Goal: Task Accomplishment & Management: Manage account settings

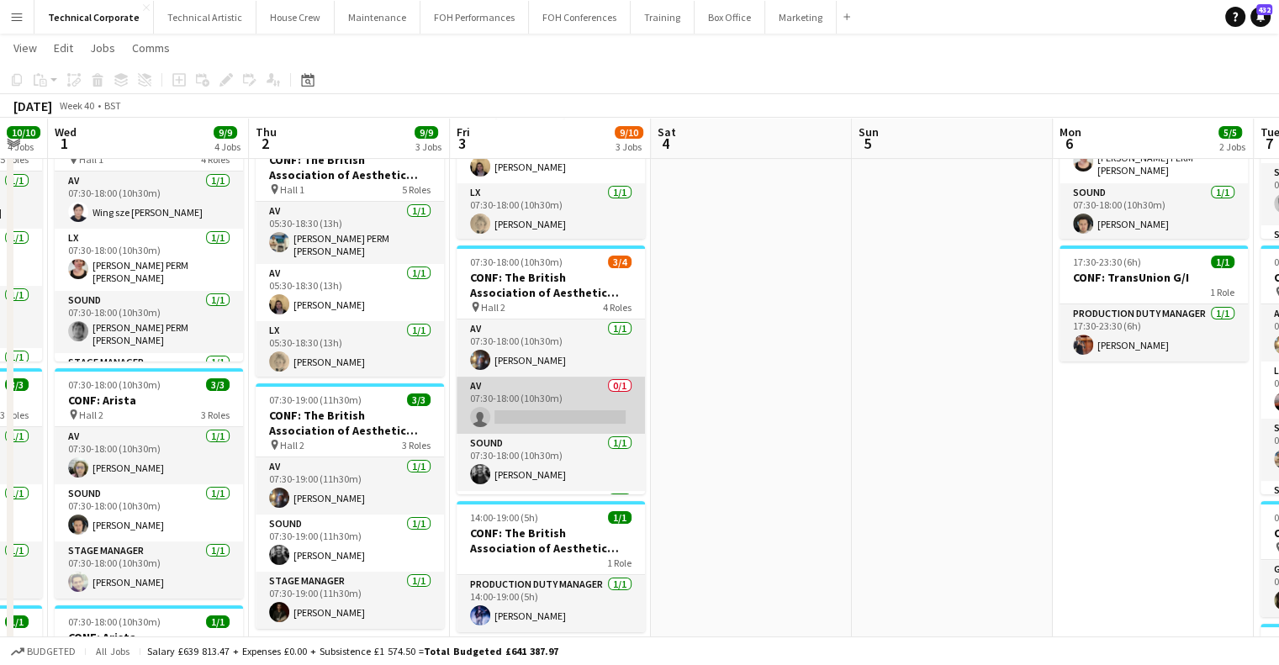
click at [584, 399] on app-card-role "AV 0/1 07:30-18:00 (10h30m) single-neutral-actions" at bounding box center [551, 405] width 188 height 57
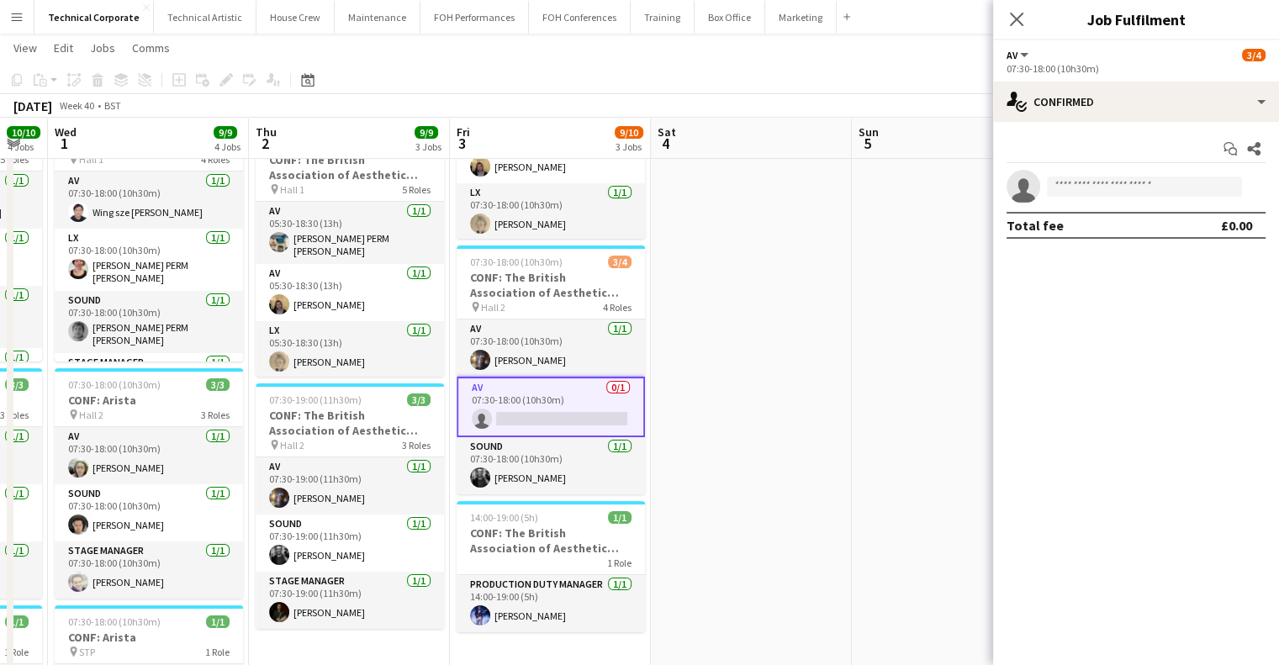
click at [584, 399] on app-card-role "AV 0/1 07:30-18:00 (10h30m) single-neutral-actions" at bounding box center [551, 407] width 188 height 61
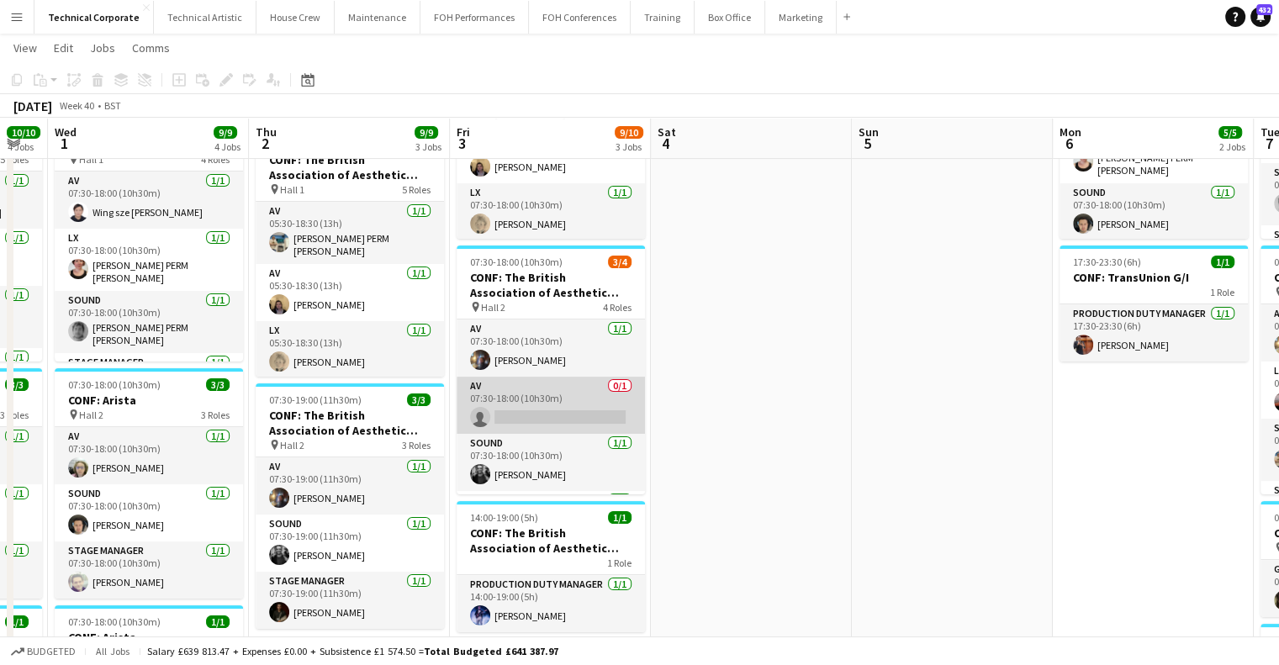
click at [584, 399] on app-card-role "AV 0/1 07:30-18:00 (10h30m) single-neutral-actions" at bounding box center [551, 405] width 188 height 57
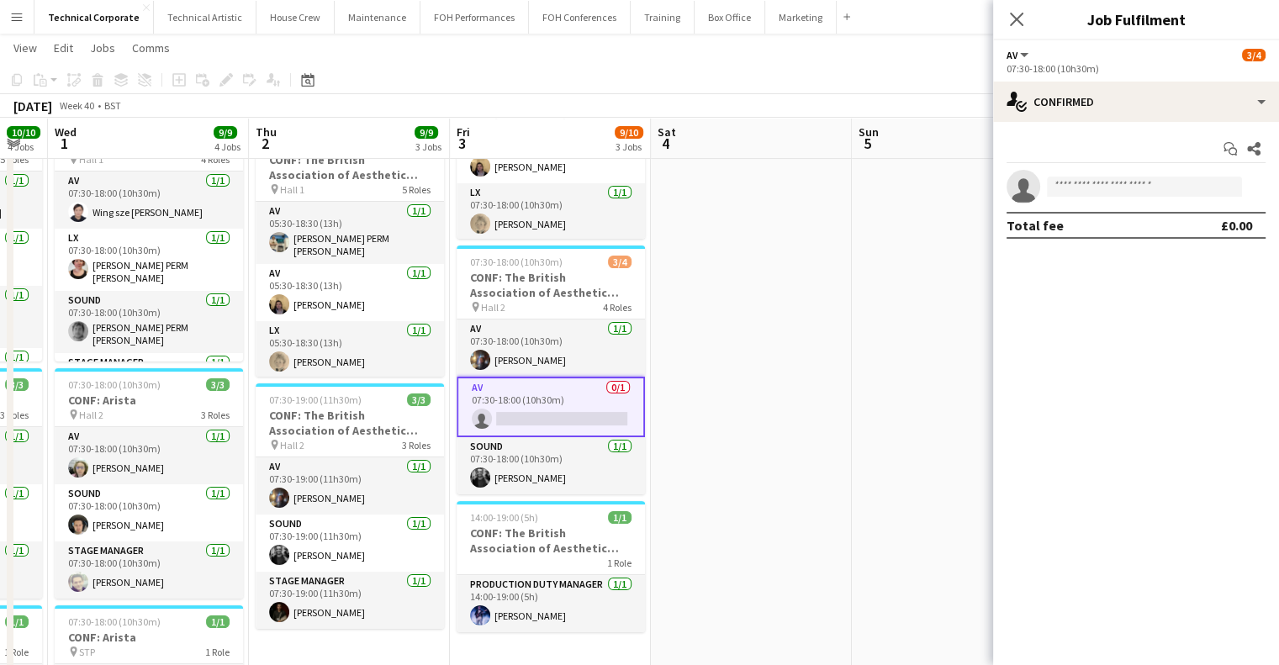
click at [1120, 166] on div "Start chat Share single-neutral-actions Total fee £0.00" at bounding box center [1136, 187] width 286 height 130
click at [1113, 187] on input at bounding box center [1144, 187] width 195 height 20
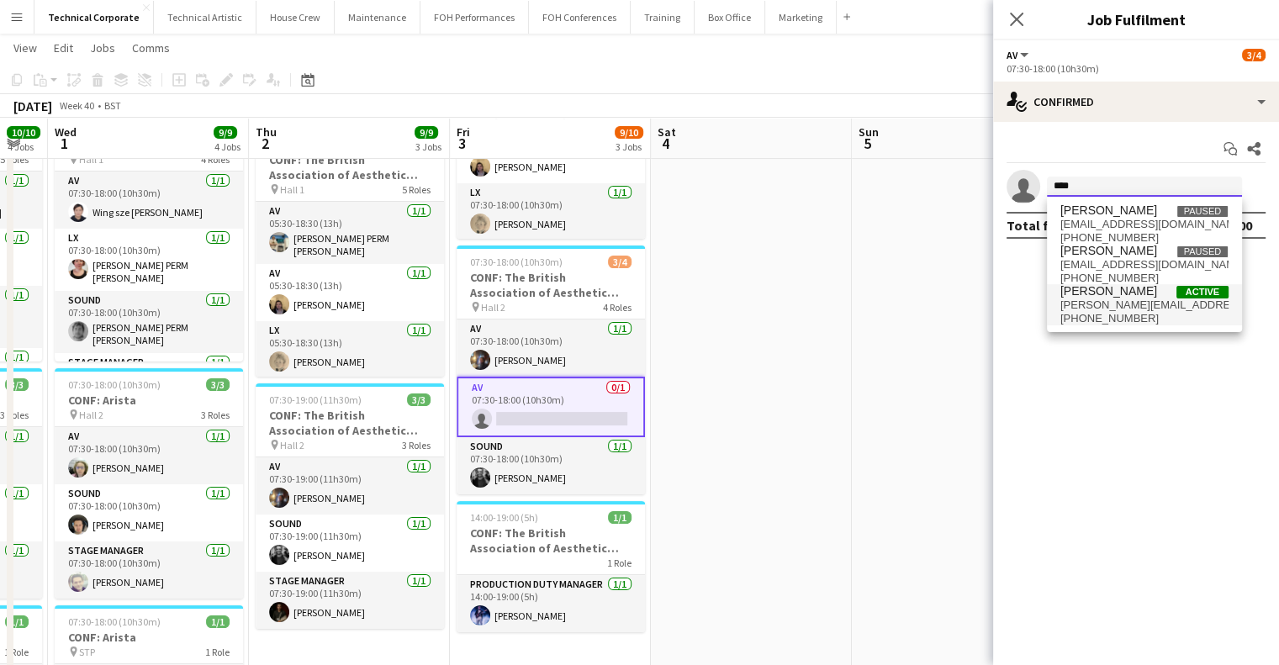
type input "****"
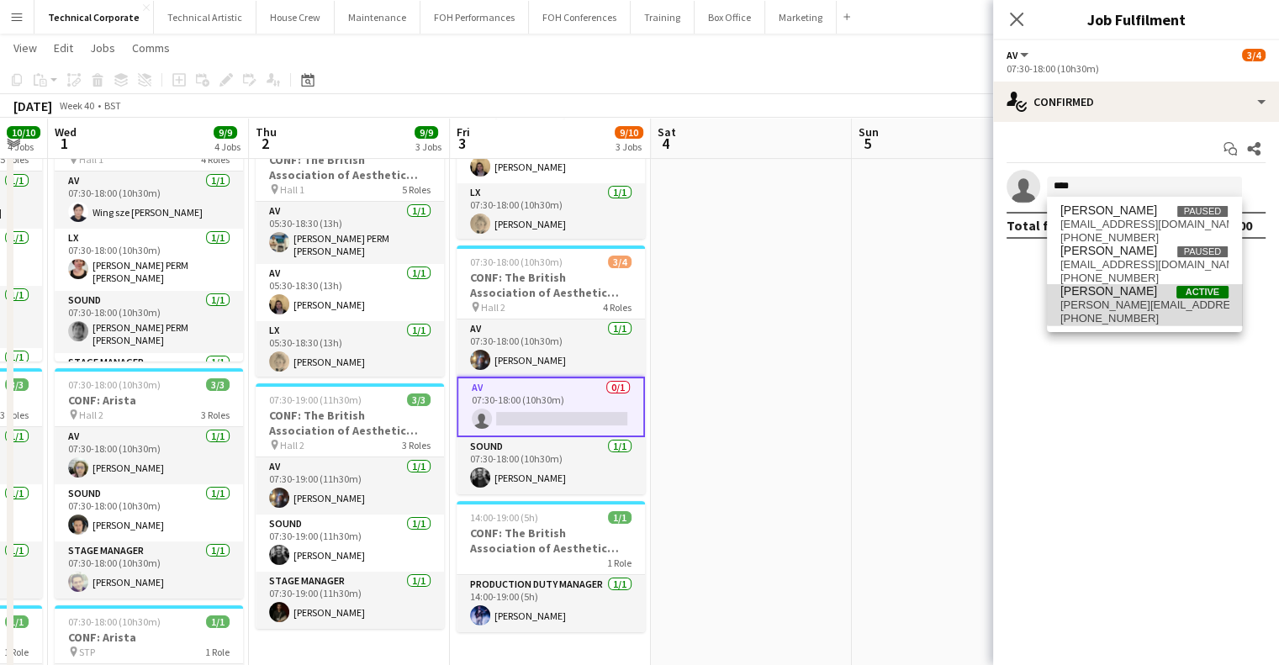
click at [1148, 302] on span "[PERSON_NAME][EMAIL_ADDRESS][DOMAIN_NAME]" at bounding box center [1144, 305] width 168 height 13
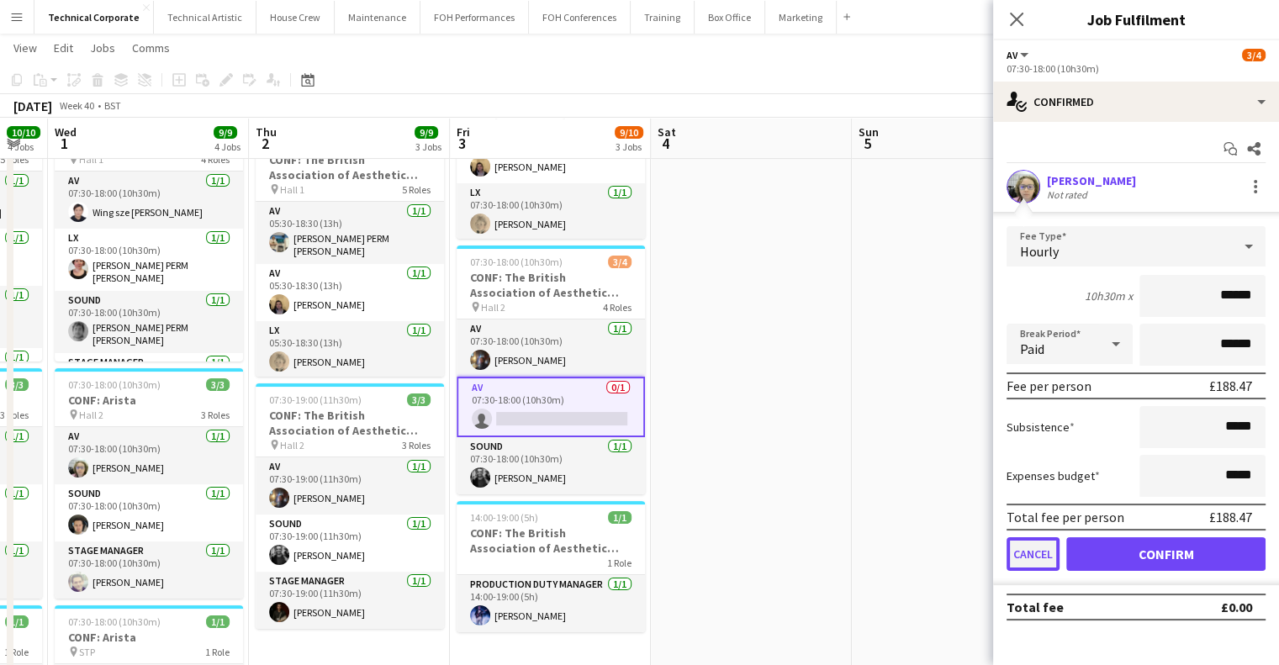
click at [1023, 556] on button "Cancel" at bounding box center [1033, 554] width 53 height 34
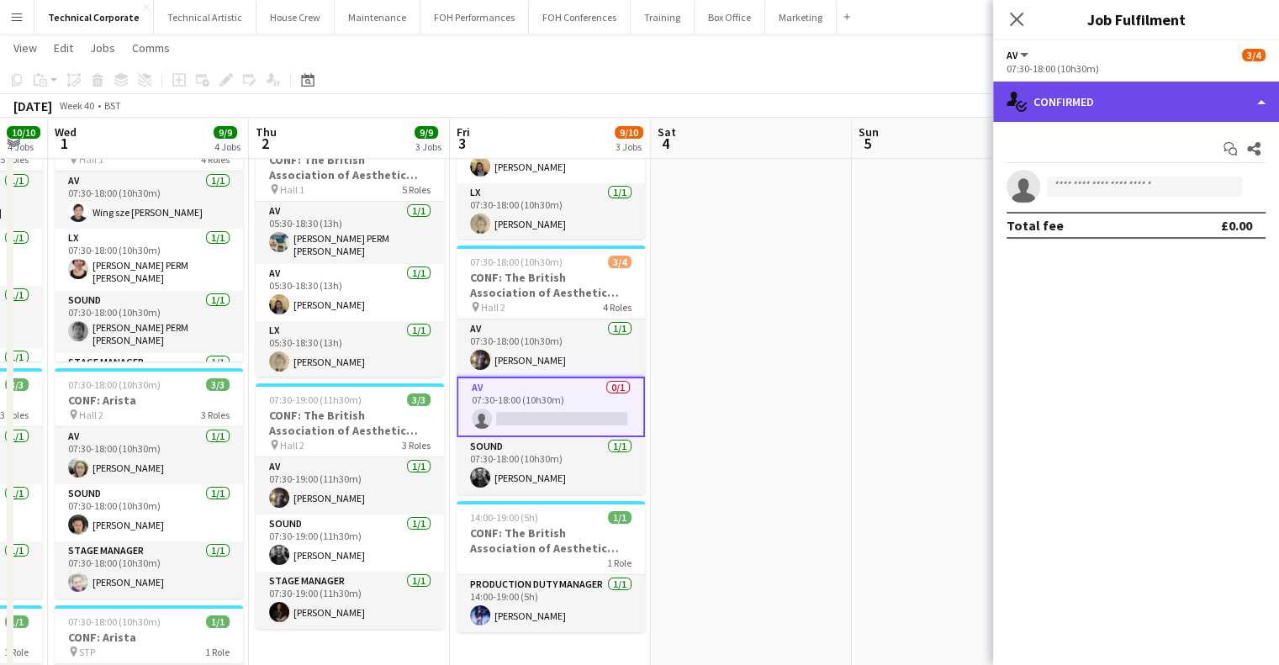
click at [1094, 107] on div "single-neutral-actions-check-2 Confirmed" at bounding box center [1136, 102] width 286 height 40
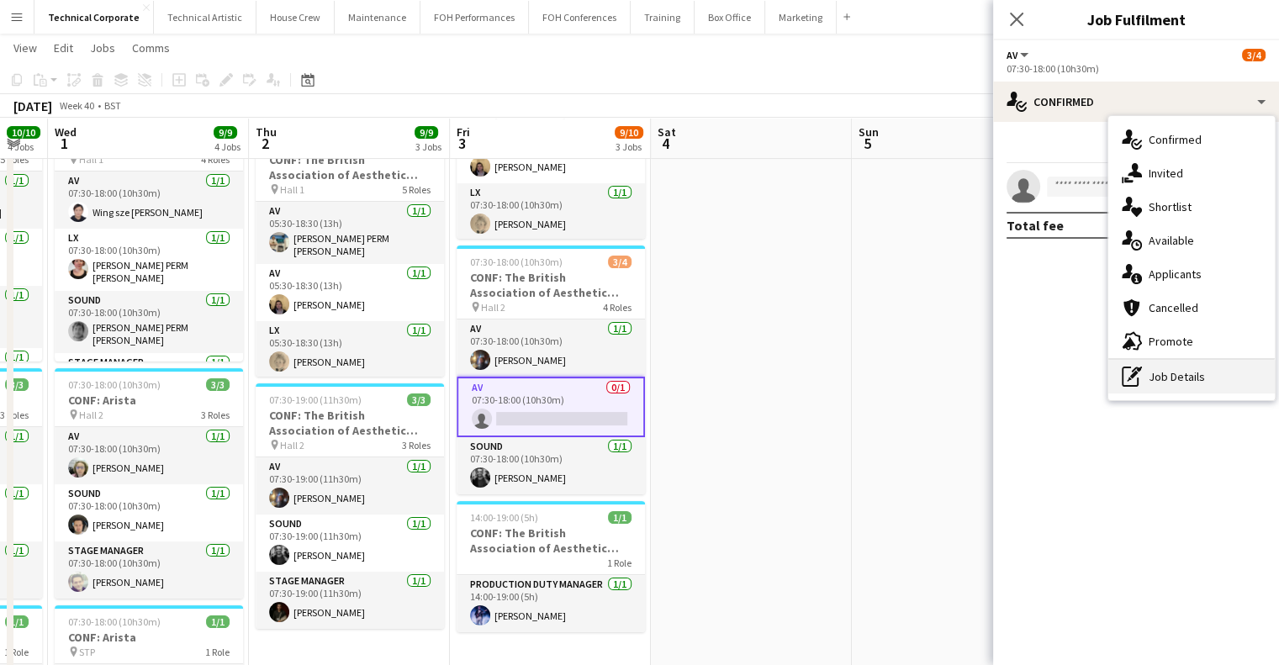
click at [1120, 376] on div "pen-write Job Details" at bounding box center [1191, 377] width 167 height 34
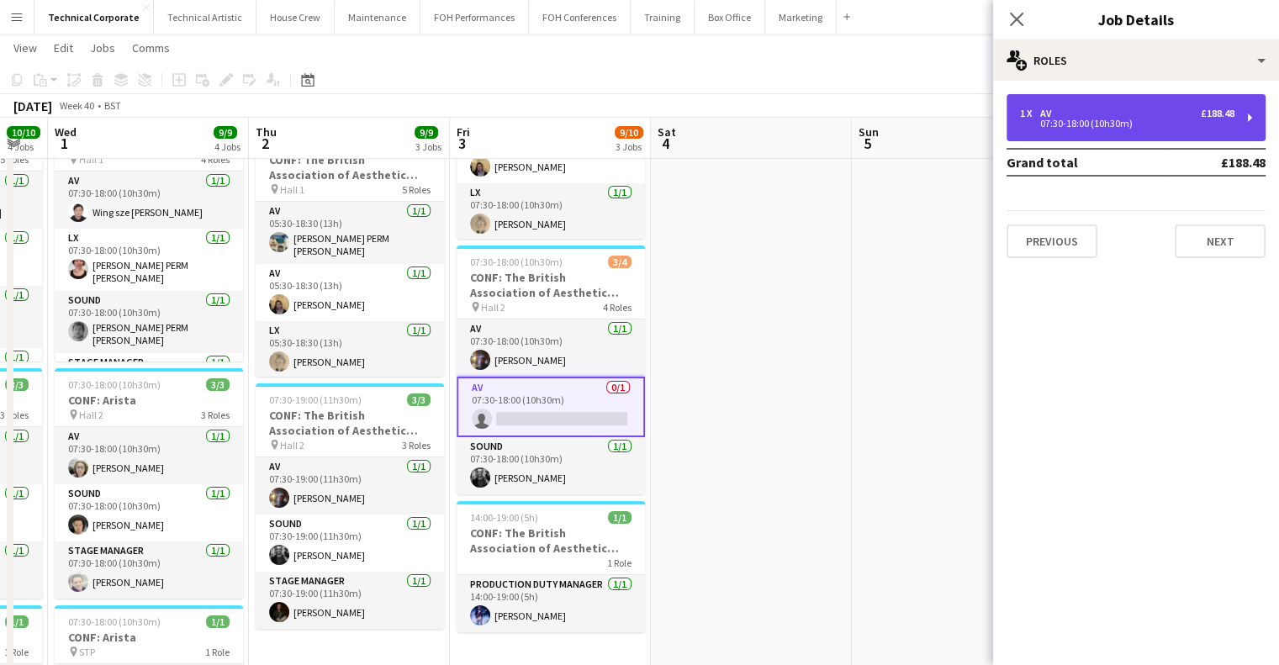
click at [1137, 129] on div "1 x AV £188.48 07:30-18:00 (10h30m)" at bounding box center [1136, 117] width 259 height 47
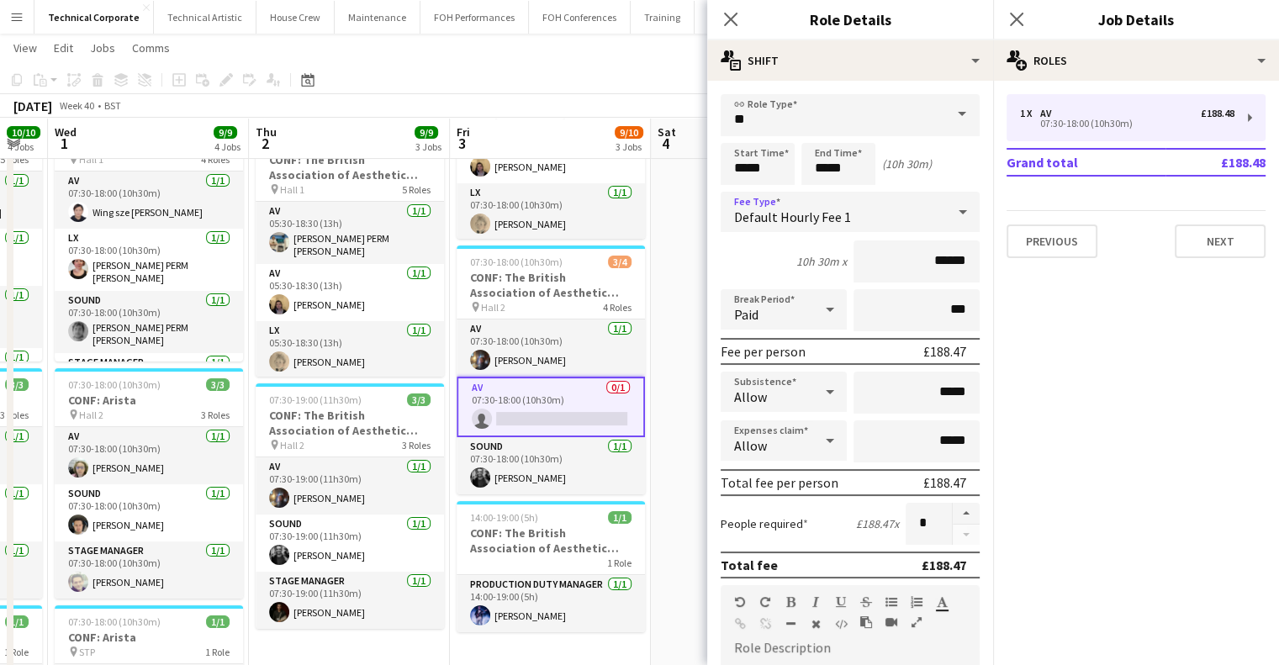
click at [844, 209] on span "Default Hourly Fee 1" at bounding box center [792, 217] width 117 height 17
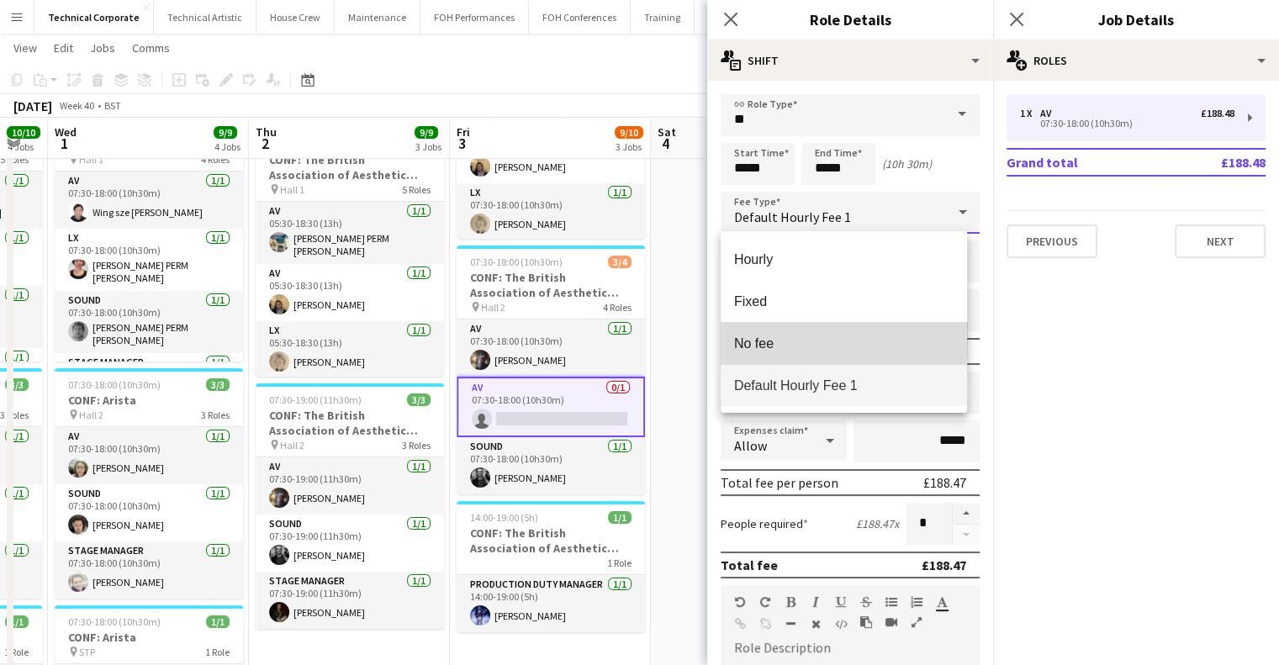
click at [818, 339] on span "No fee" at bounding box center [843, 344] width 219 height 16
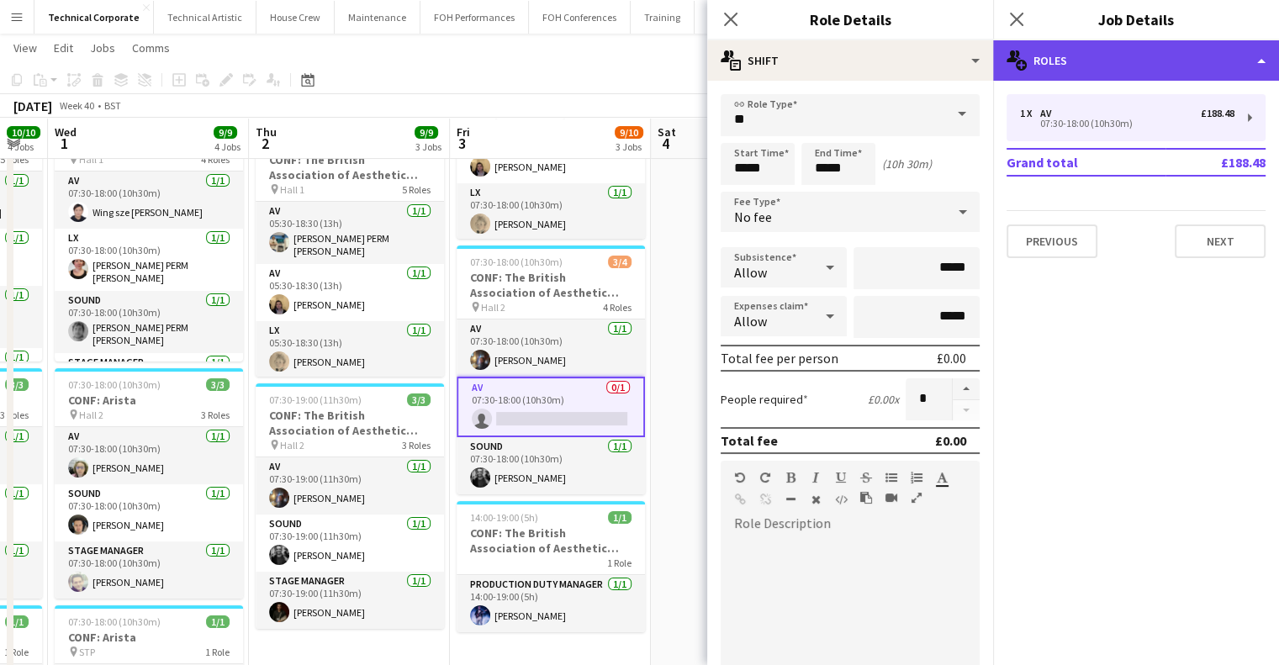
click at [1119, 63] on div "multiple-users-add Roles" at bounding box center [1136, 60] width 286 height 40
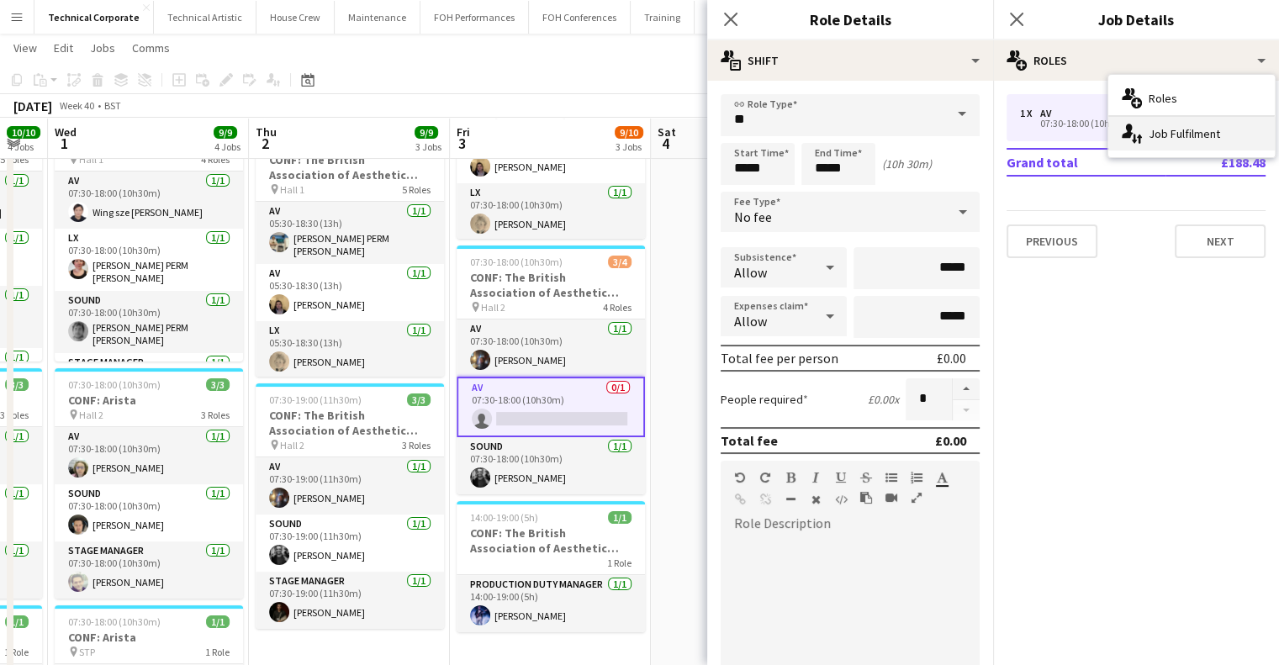
click at [1172, 144] on div "single-neutral-actions-up-down Job Fulfilment" at bounding box center [1191, 134] width 167 height 34
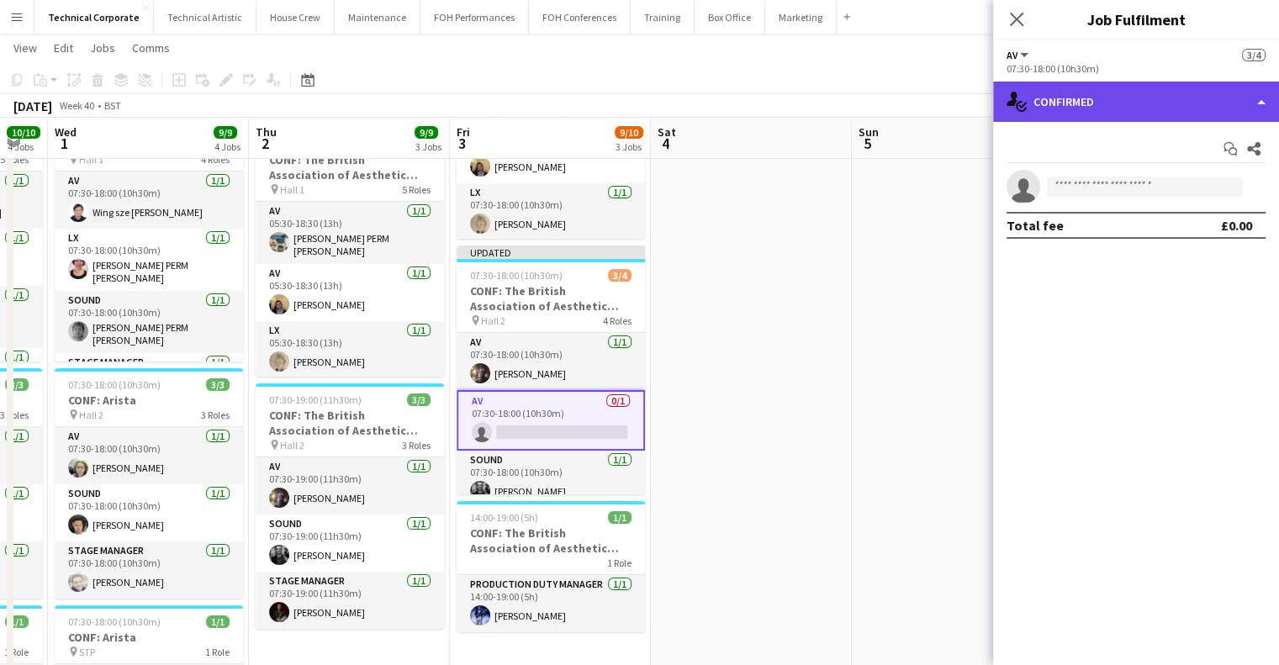
click at [1157, 117] on div "single-neutral-actions-check-2 Confirmed" at bounding box center [1136, 102] width 286 height 40
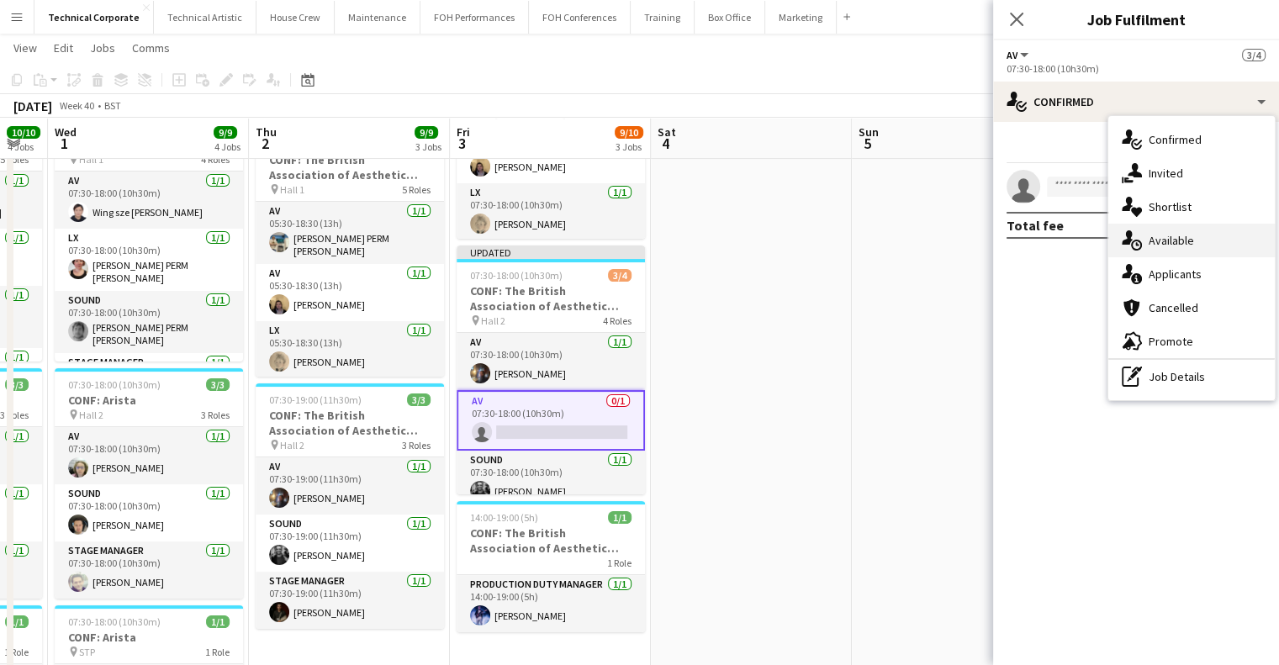
click at [1157, 233] on span "Available" at bounding box center [1171, 240] width 45 height 15
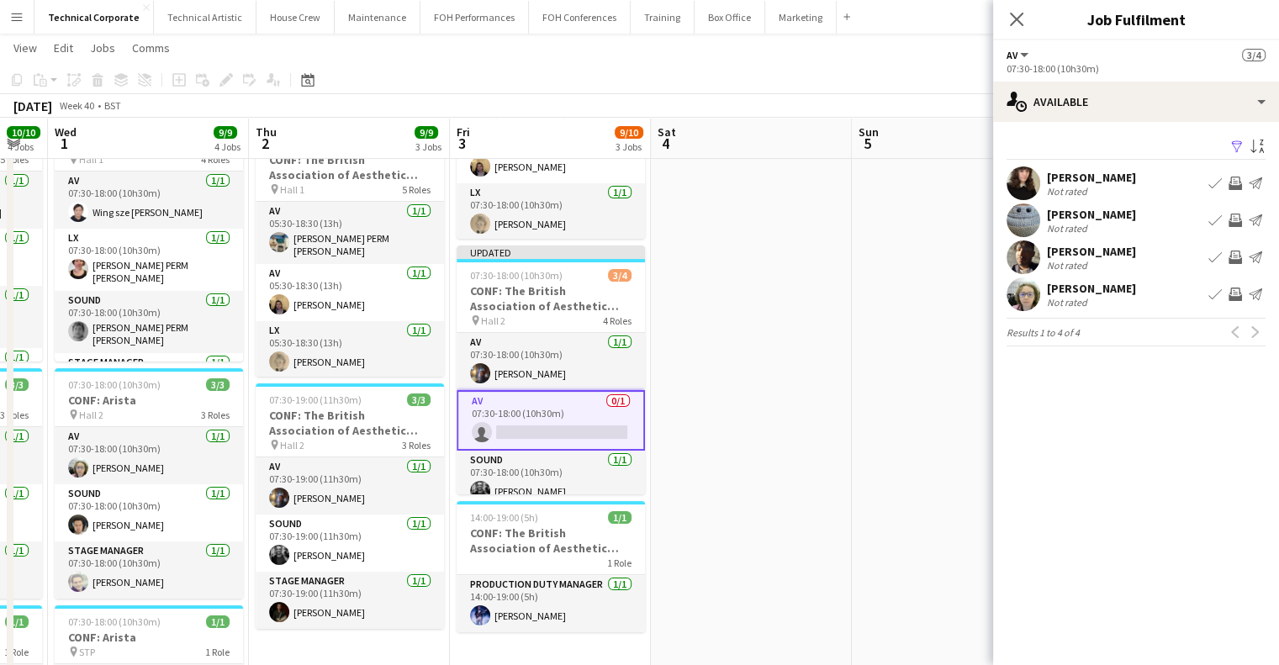
click at [1211, 293] on app-icon "Book crew" at bounding box center [1214, 294] width 13 height 13
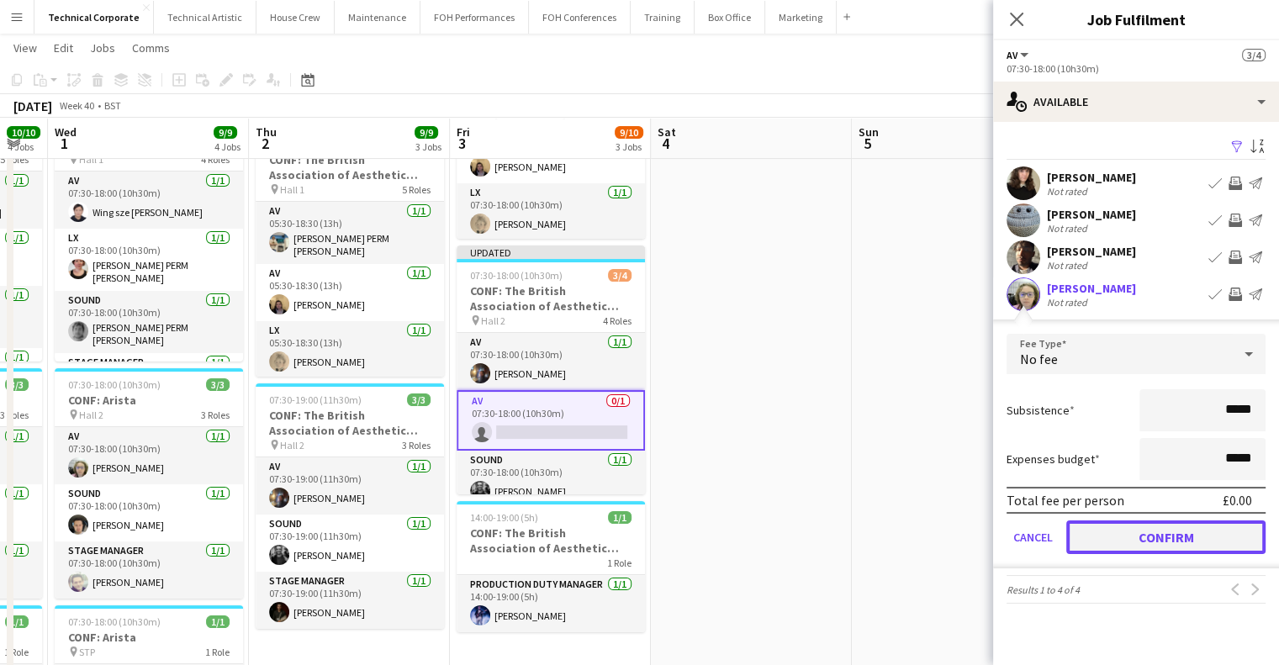
click at [1151, 531] on button "Confirm" at bounding box center [1165, 538] width 199 height 34
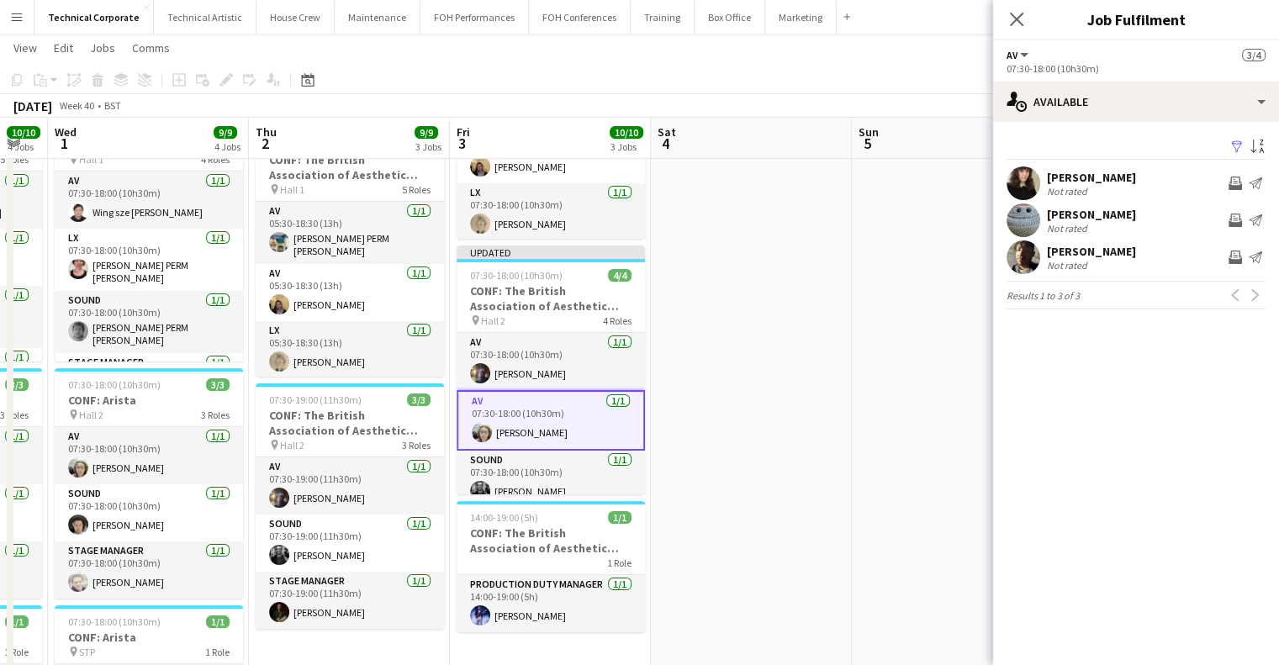
click at [790, 258] on app-date-cell at bounding box center [751, 511] width 201 height 1056
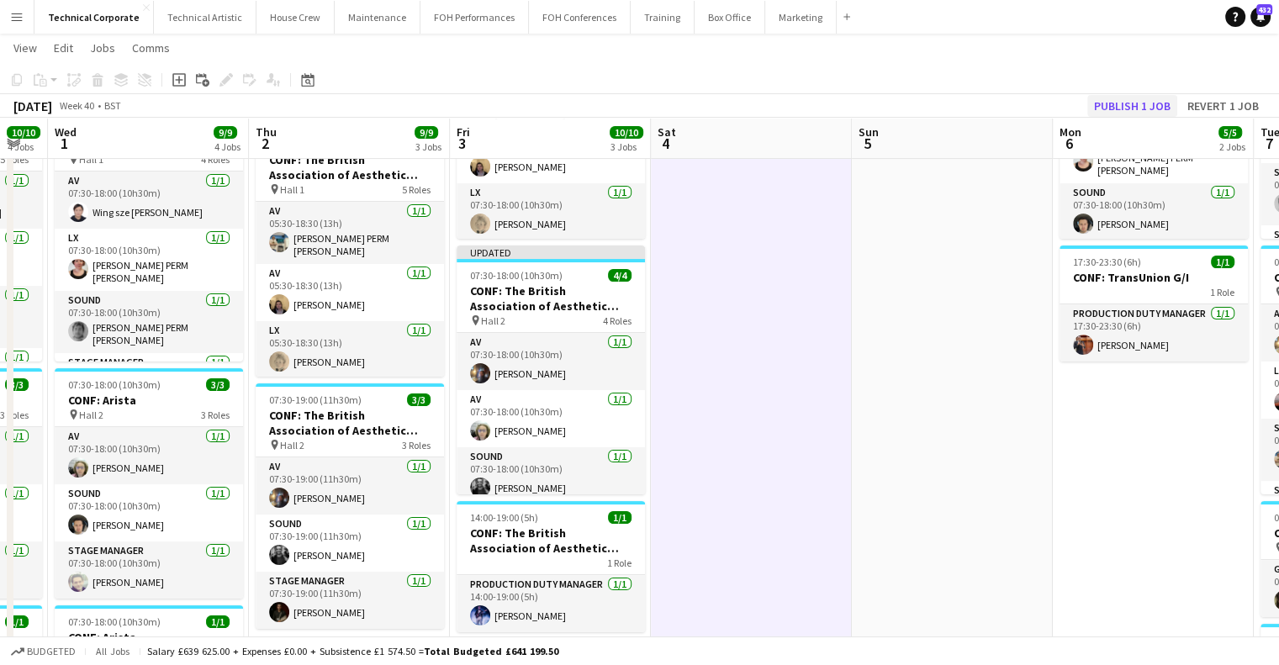
drag, startPoint x: 1140, startPoint y: 93, endPoint x: 1130, endPoint y: 111, distance: 20.3
click at [1130, 111] on div "Copy Paste Paste Ctrl+V Paste with crew Ctrl+Shift+V Paste linked Job [GEOGRAPH…" at bounding box center [639, 92] width 1279 height 52
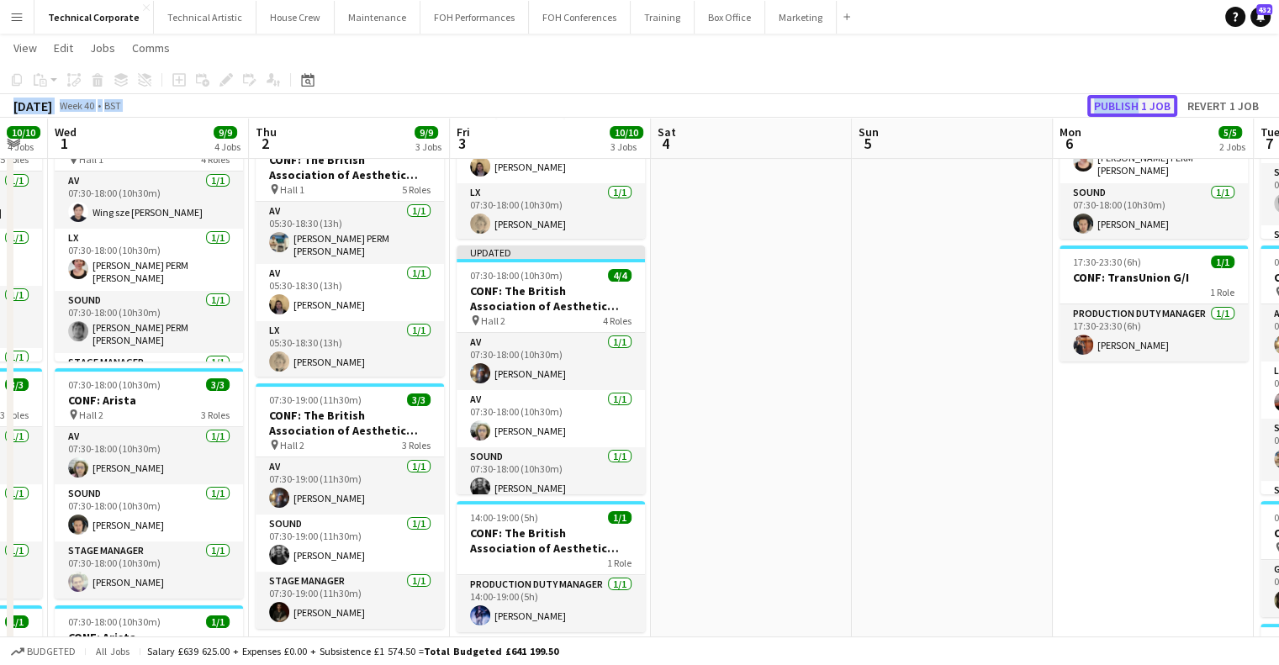
click at [1130, 111] on button "Publish 1 job" at bounding box center [1132, 106] width 90 height 22
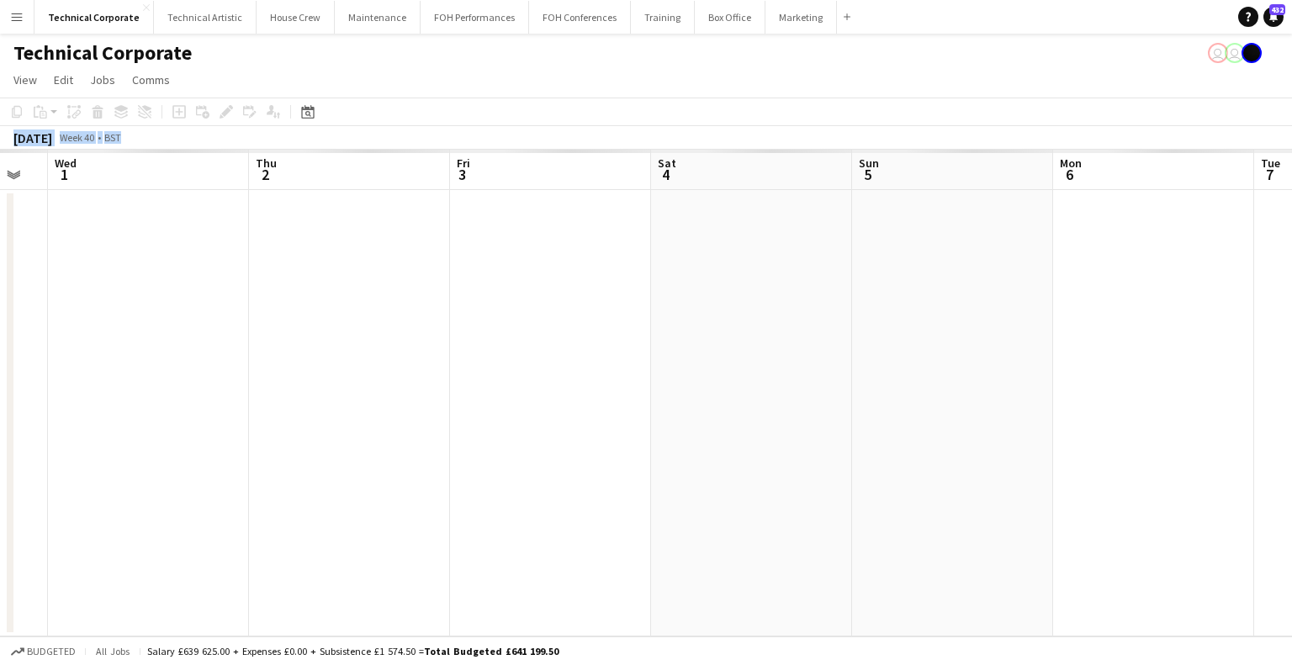
click at [730, 410] on app-date-cell at bounding box center [751, 413] width 201 height 447
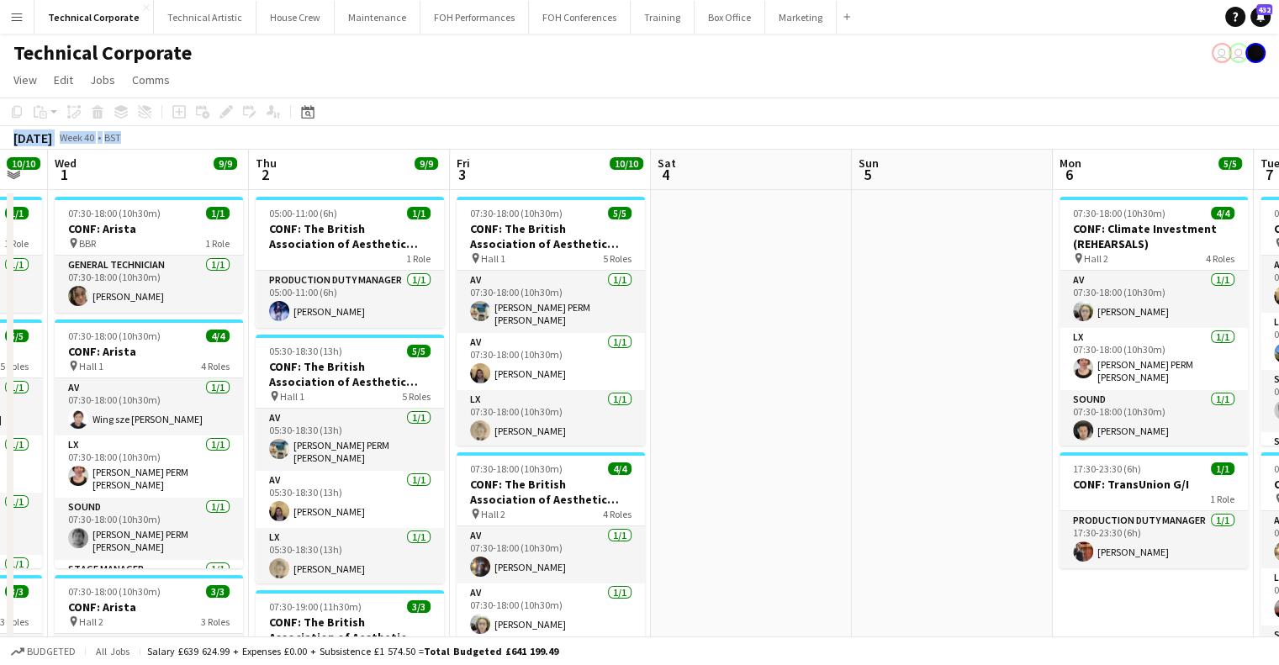
click at [251, 144] on div "[DATE] Week 40 • BST" at bounding box center [639, 138] width 1279 height 24
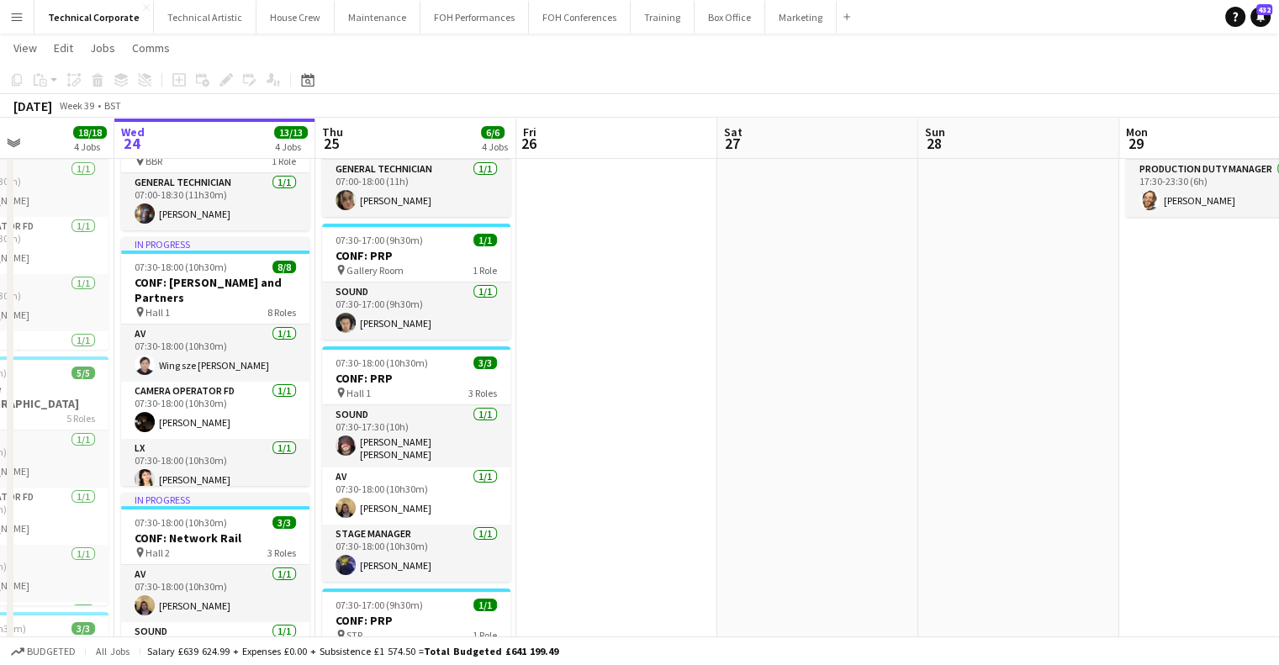
scroll to position [0, 689]
drag, startPoint x: 606, startPoint y: 389, endPoint x: 592, endPoint y: 446, distance: 58.9
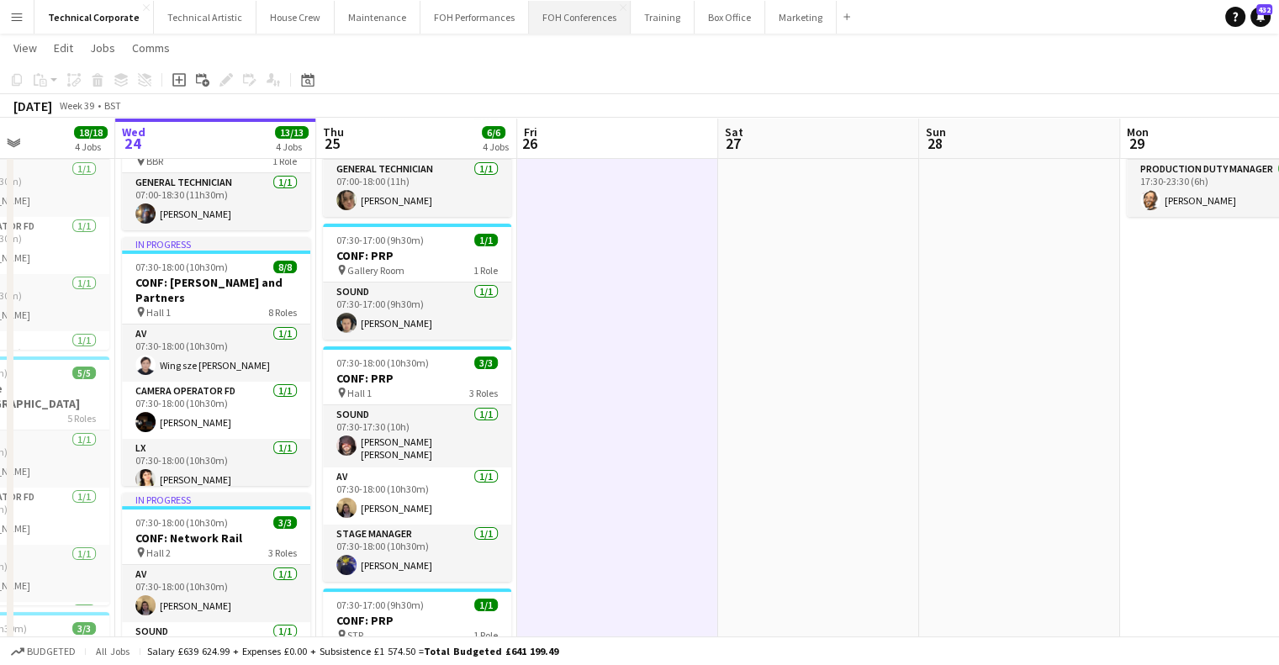
click at [579, 15] on button "FOH Conferences Close" at bounding box center [580, 17] width 102 height 33
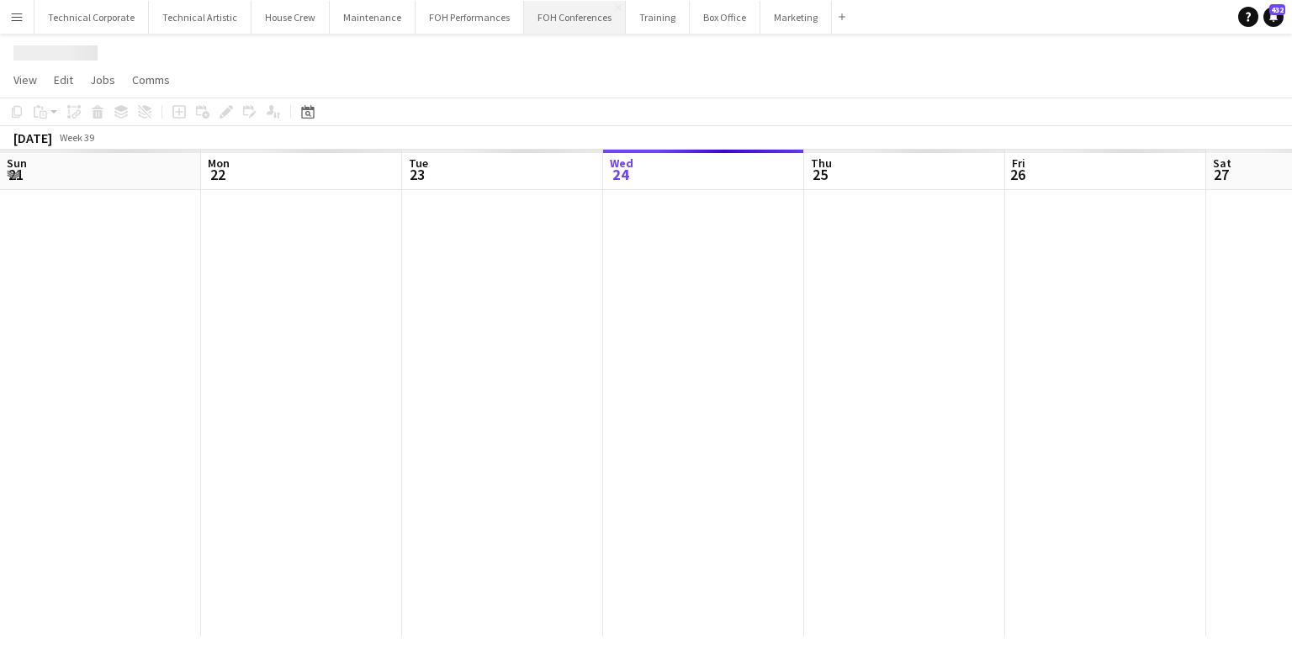
scroll to position [0, 402]
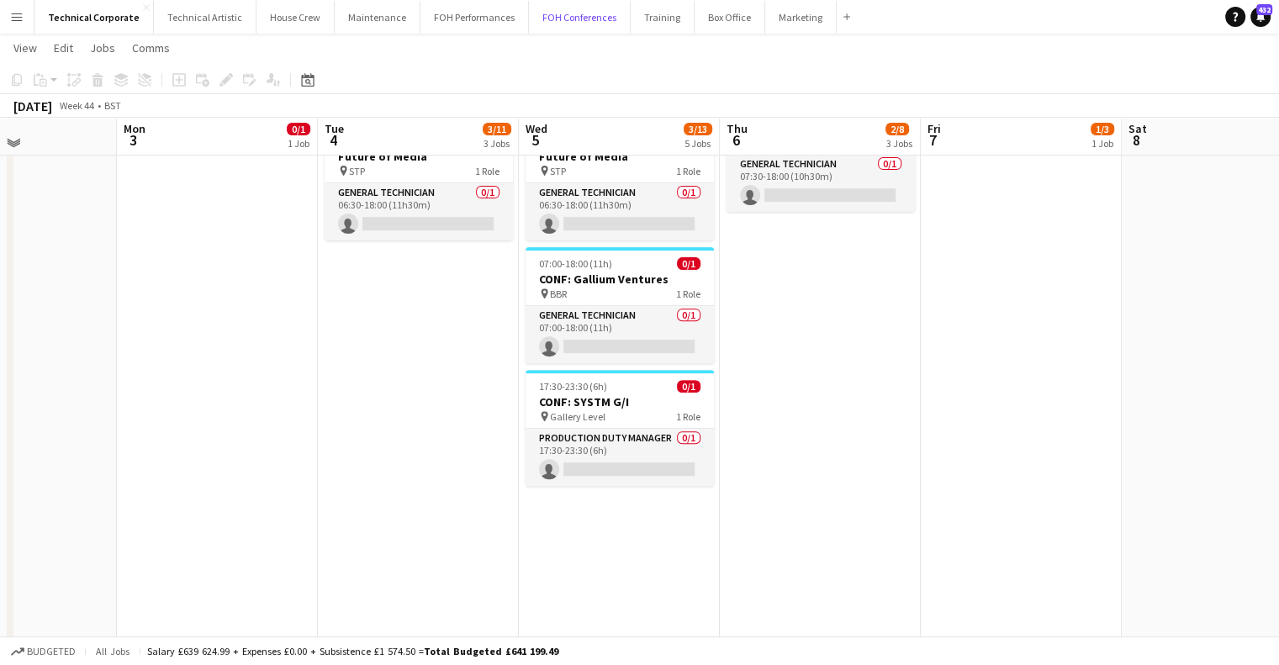
scroll to position [594, 0]
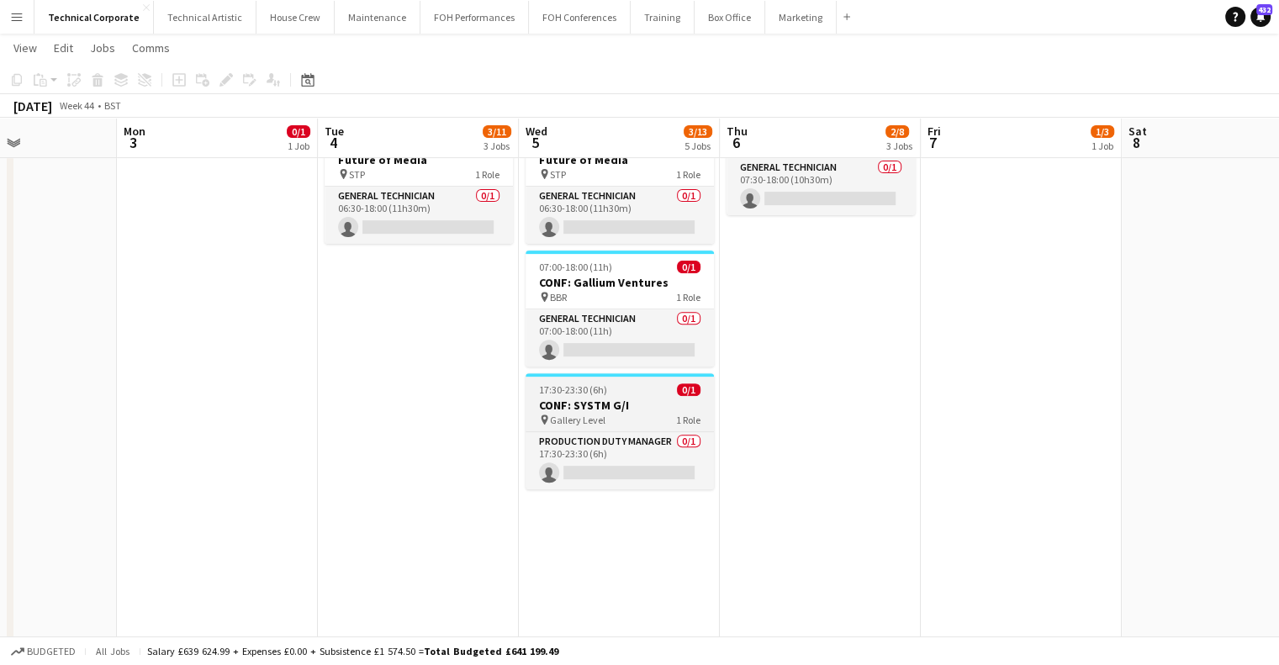
click at [588, 406] on h3 "CONF: SYSTM G/I" at bounding box center [620, 405] width 188 height 15
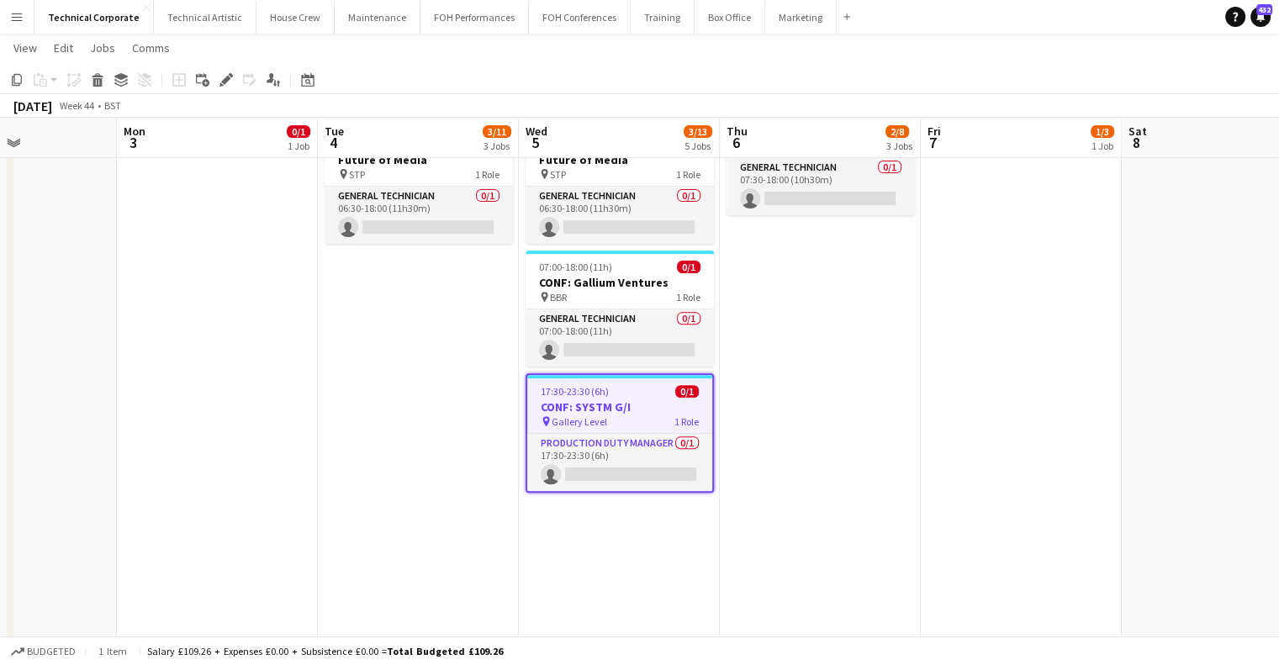
click at [588, 406] on h3 "CONF: SYSTM G/I" at bounding box center [619, 406] width 185 height 15
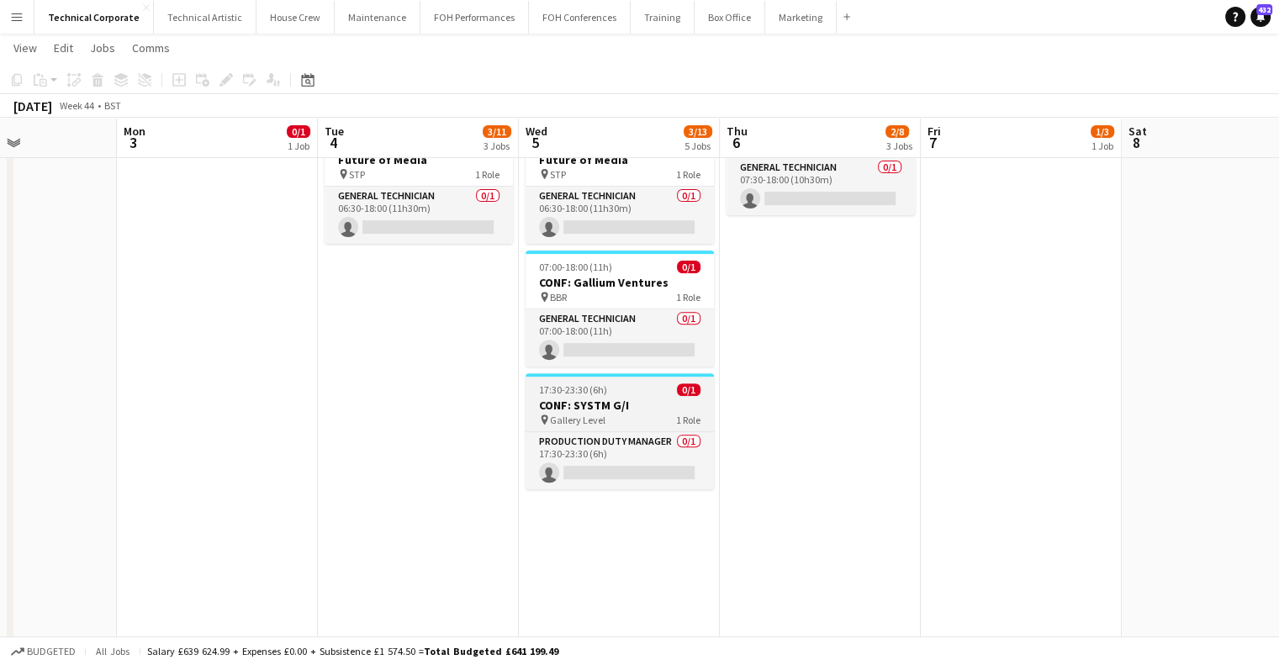
click at [588, 406] on h3 "CONF: SYSTM G/I" at bounding box center [620, 405] width 188 height 15
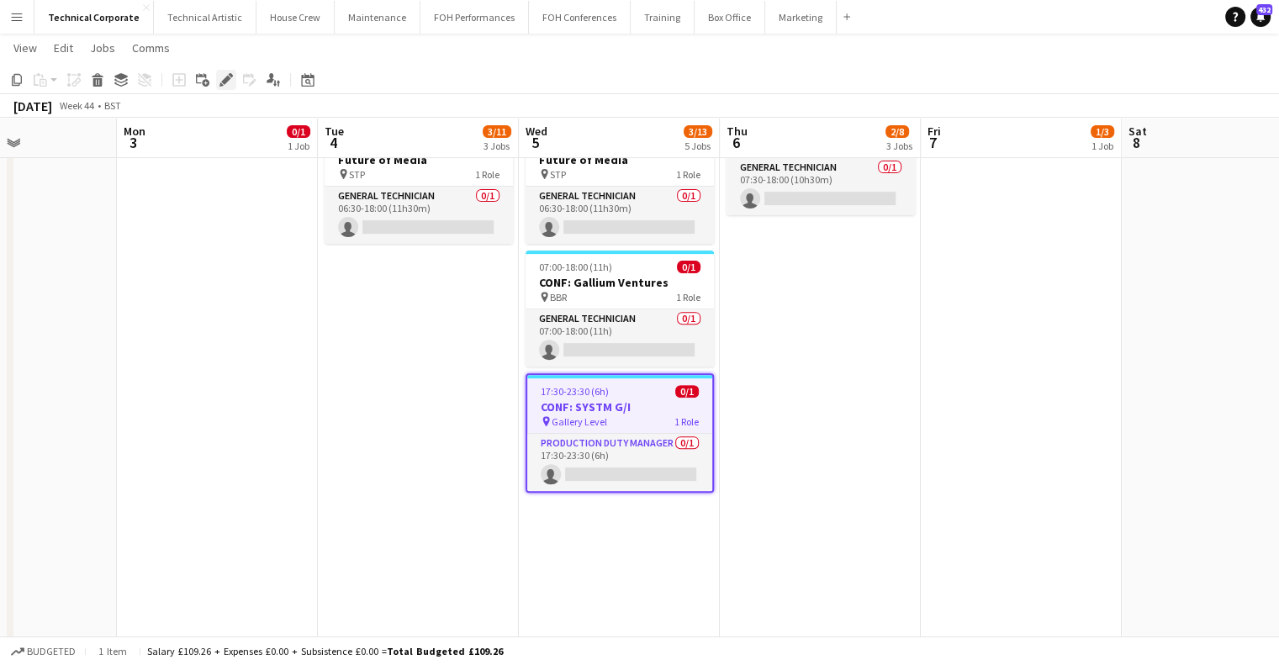
click at [229, 79] on icon at bounding box center [225, 80] width 9 height 9
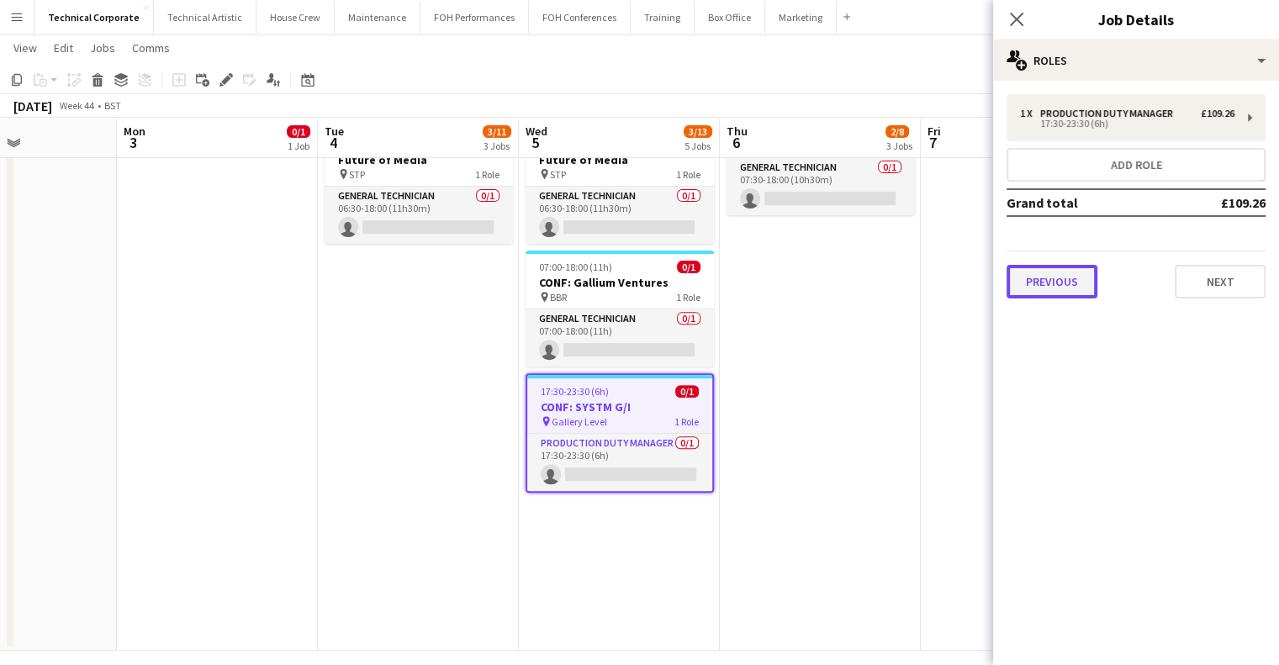
click at [1071, 275] on button "Previous" at bounding box center [1052, 282] width 91 height 34
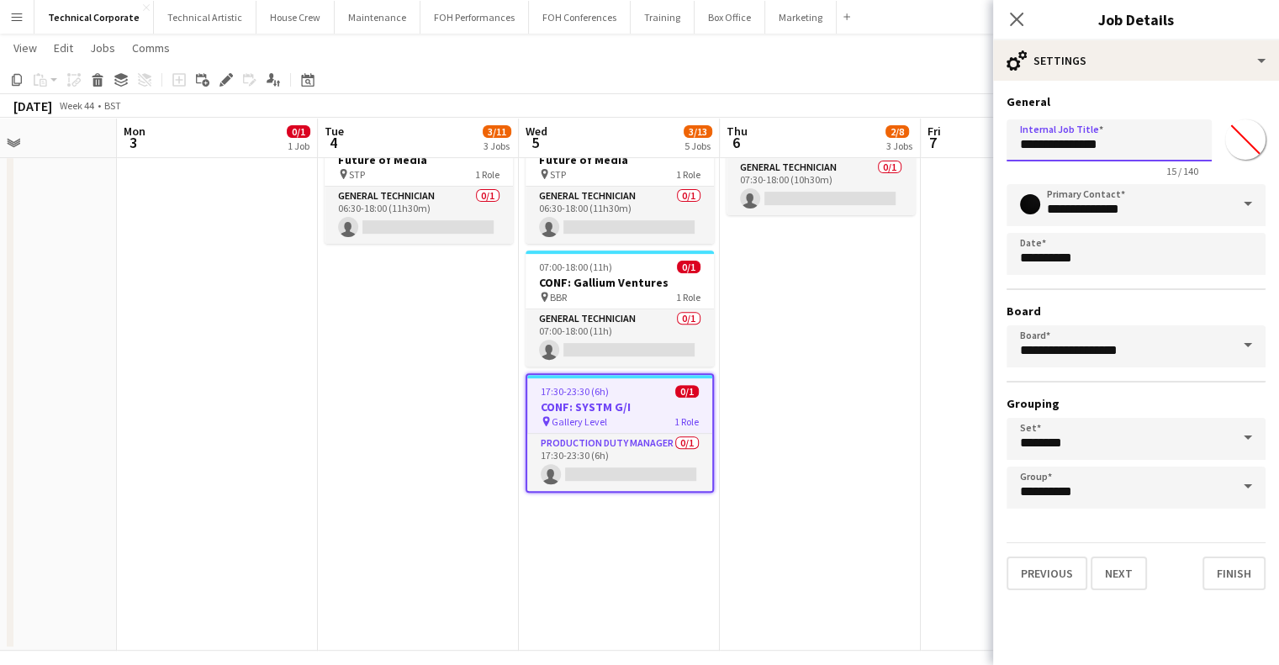
drag, startPoint x: 1141, startPoint y: 151, endPoint x: 949, endPoint y: 155, distance: 192.6
click at [949, 155] on body "Menu Boards Boards Boards All jobs Status Workforce Workforce My Workforce Recr…" at bounding box center [639, 42] width 1279 height 1273
click at [444, 376] on app-date-cell "06:30-18:00 (11h30m) 1/5 CONF: Adwanted Events / Future of Media pin Hall 1 5 R…" at bounding box center [418, 123] width 201 height 1056
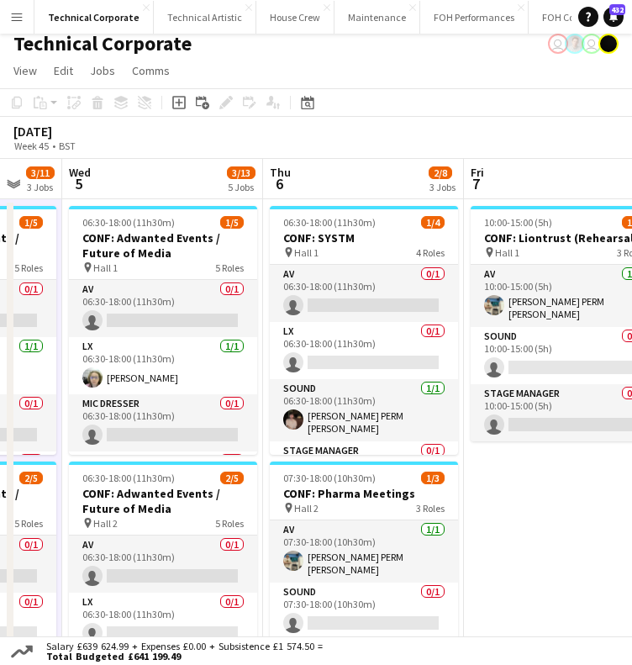
scroll to position [8, 0]
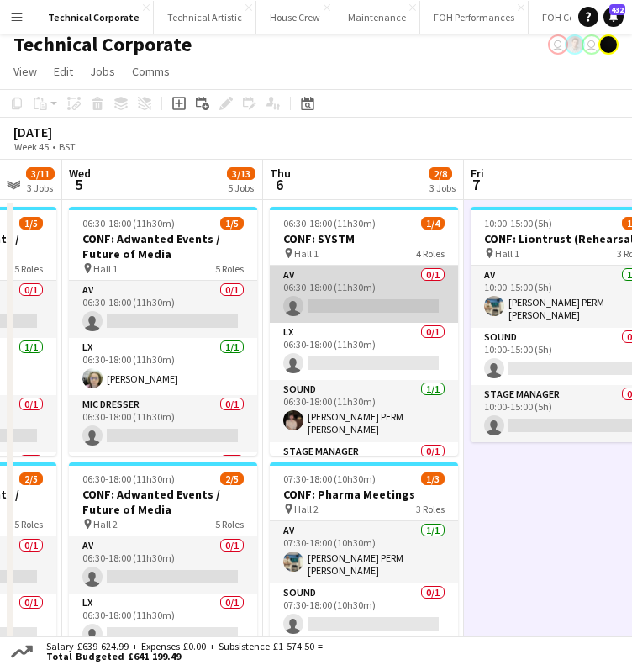
scroll to position [0, 737]
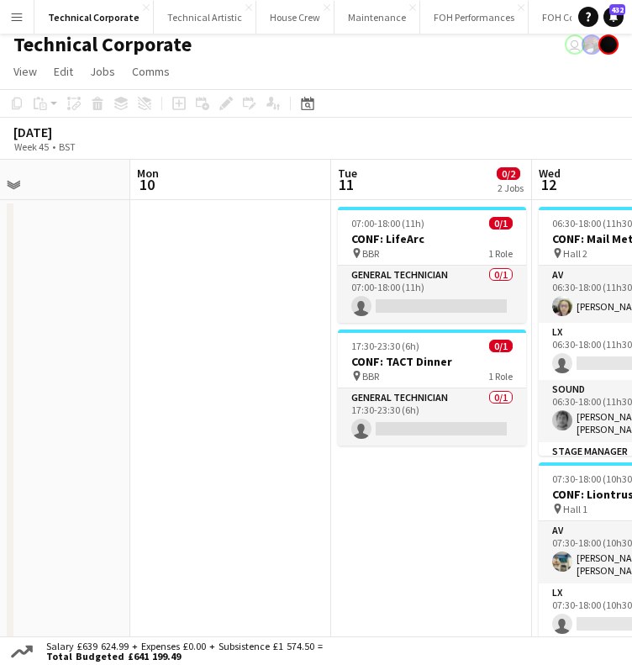
scroll to position [0, 679]
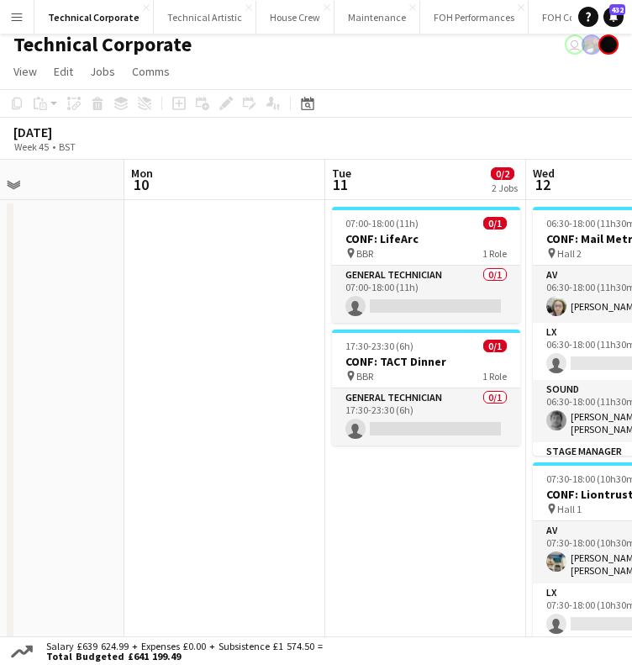
drag, startPoint x: 465, startPoint y: 499, endPoint x: 419, endPoint y: 498, distance: 46.3
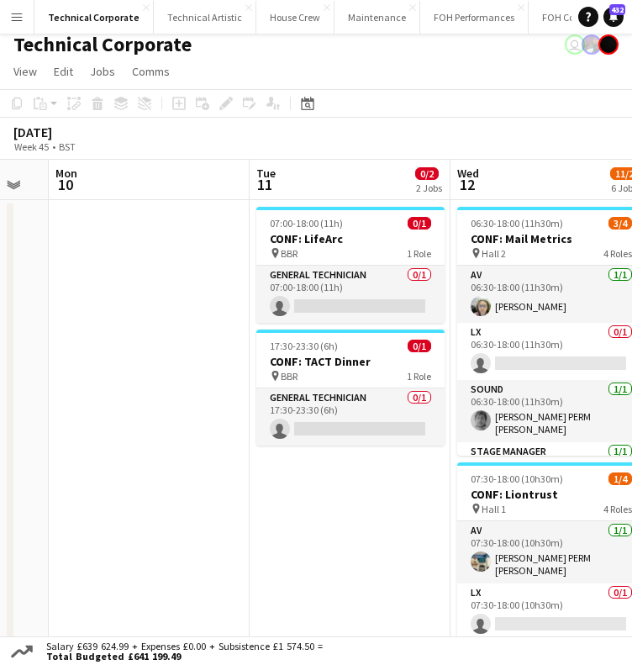
drag, startPoint x: 348, startPoint y: 363, endPoint x: 272, endPoint y: 372, distance: 76.1
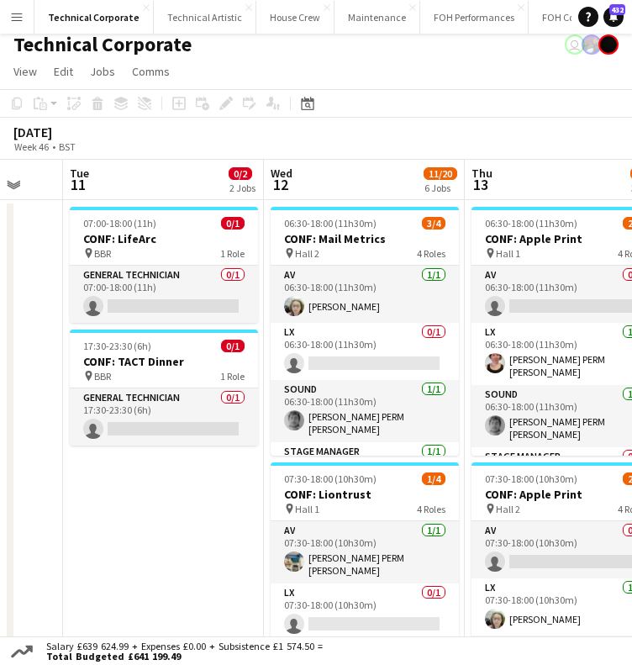
scroll to position [0, 541]
drag, startPoint x: 538, startPoint y: 189, endPoint x: 356, endPoint y: 204, distance: 183.0
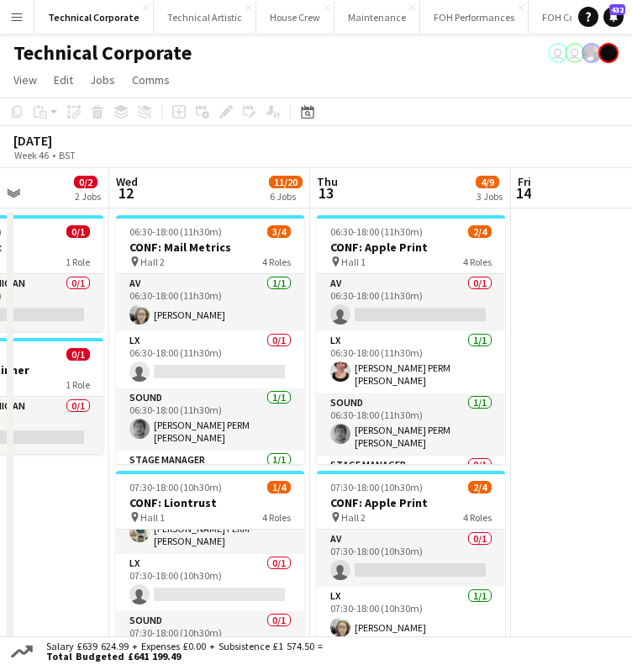
scroll to position [0, 785]
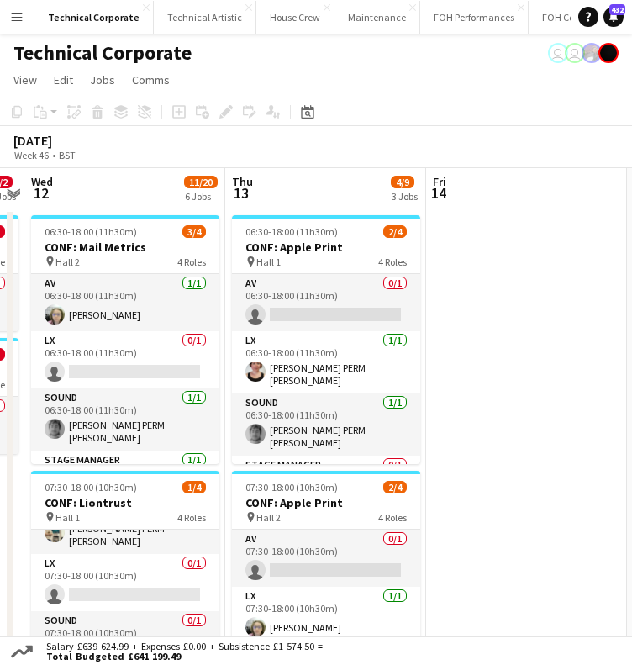
drag, startPoint x: 390, startPoint y: 199, endPoint x: 229, endPoint y: 211, distance: 161.9
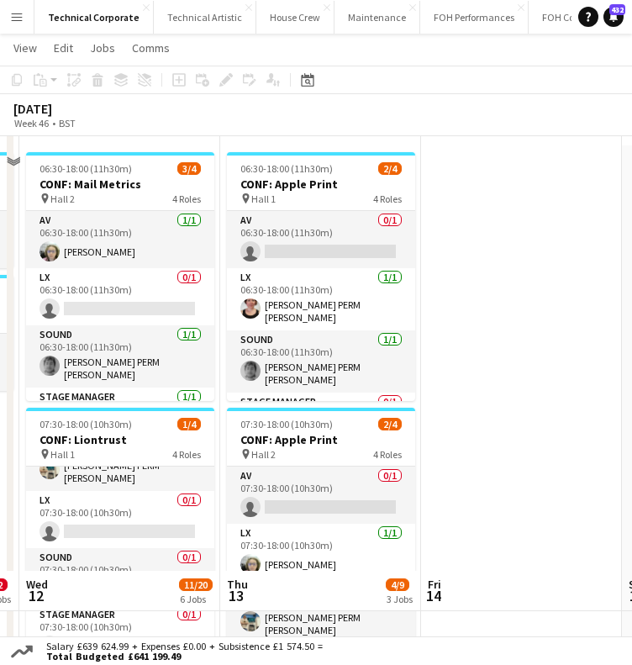
scroll to position [0, 0]
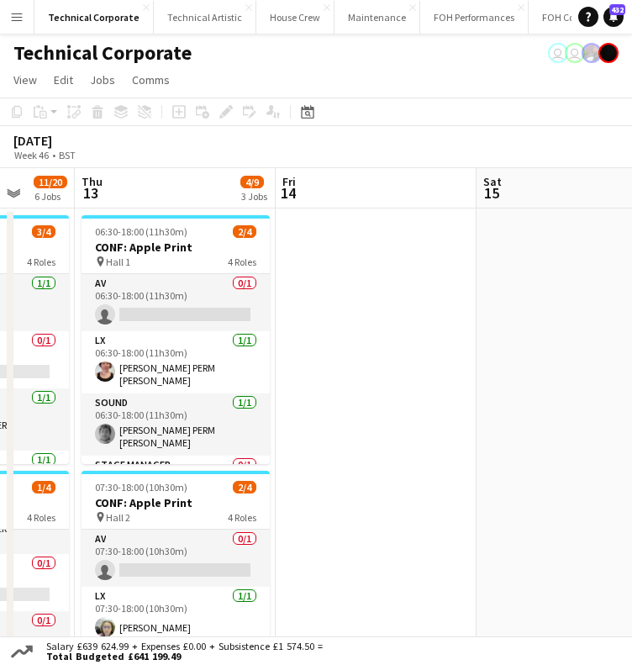
drag, startPoint x: 399, startPoint y: 466, endPoint x: 357, endPoint y: 467, distance: 41.2
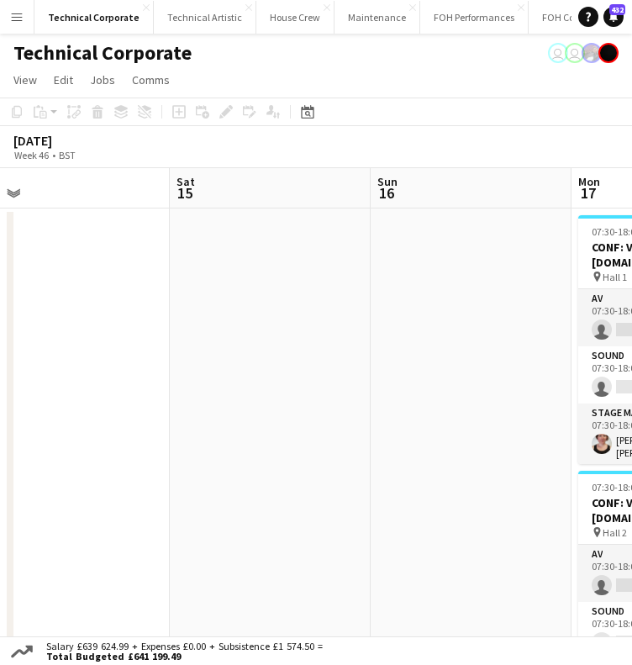
drag, startPoint x: 44, startPoint y: 306, endPoint x: 404, endPoint y: 313, distance: 360.0
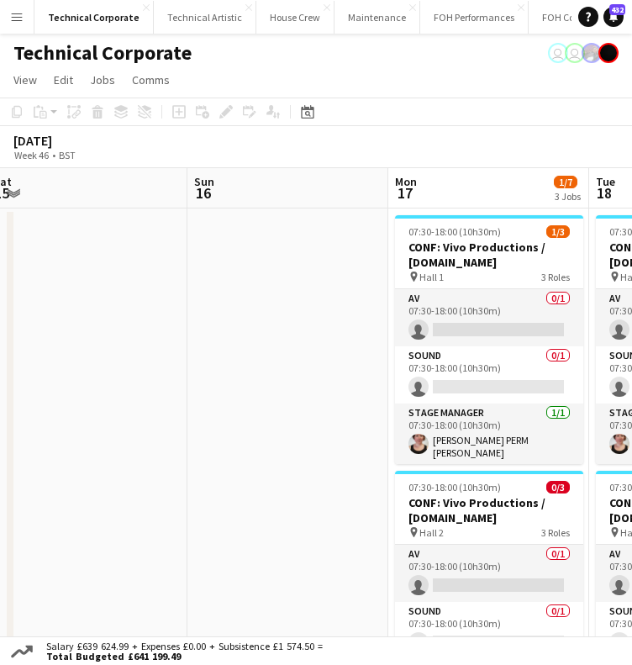
drag, startPoint x: 330, startPoint y: 325, endPoint x: 190, endPoint y: 340, distance: 140.4
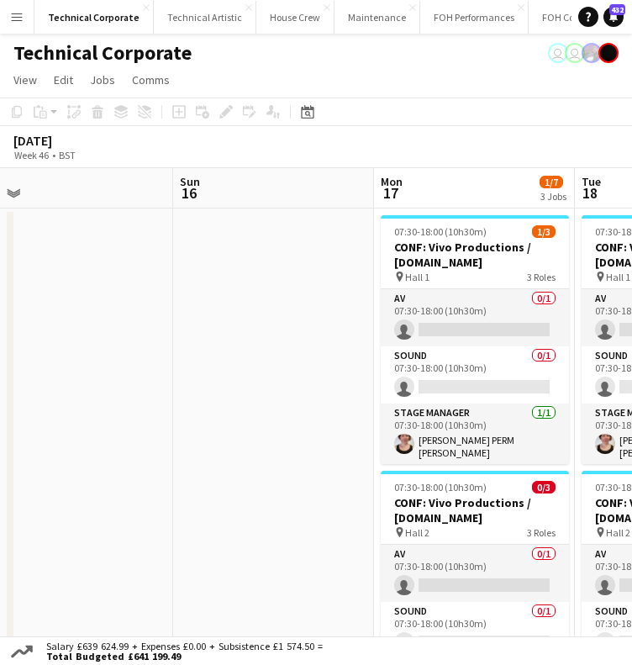
scroll to position [0, 807]
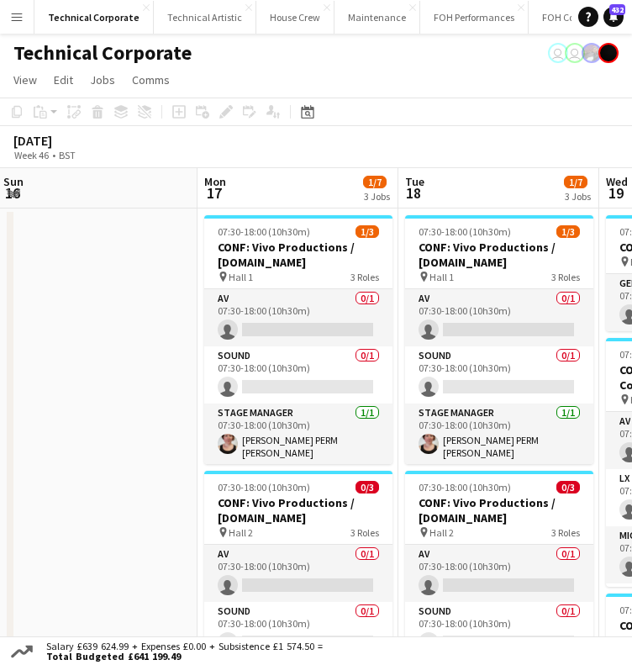
drag, startPoint x: 271, startPoint y: 314, endPoint x: 140, endPoint y: 336, distance: 132.3
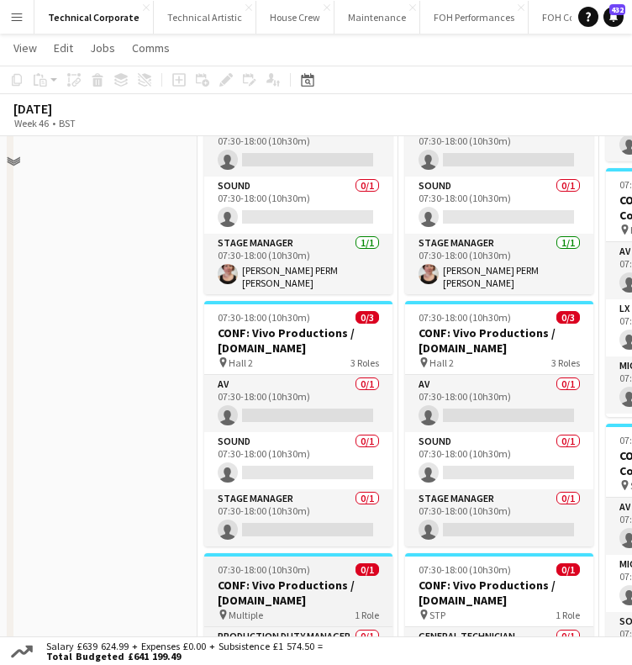
scroll to position [0, 0]
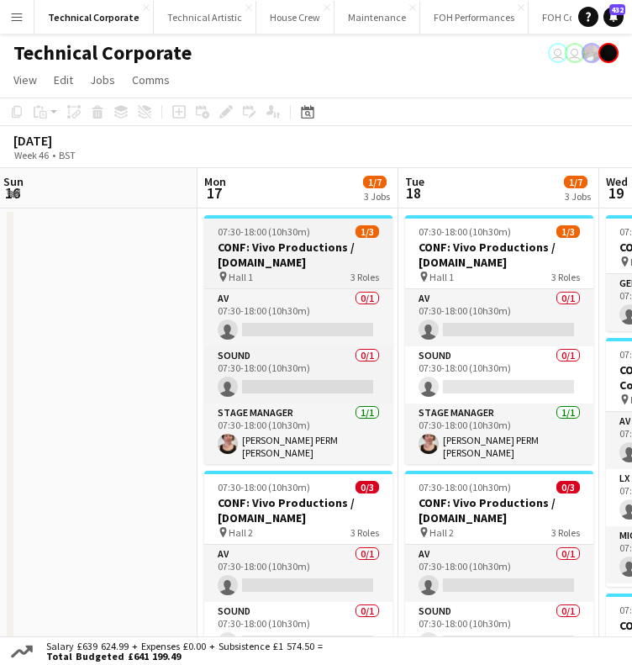
click at [288, 240] on h3 "CONF: Vivo Productions / [DOMAIN_NAME]" at bounding box center [298, 255] width 188 height 30
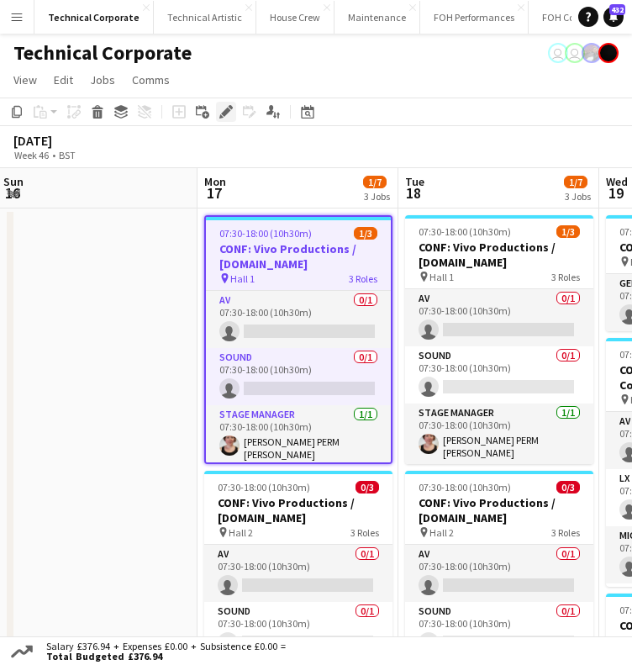
click at [227, 115] on icon "Edit" at bounding box center [225, 111] width 13 height 13
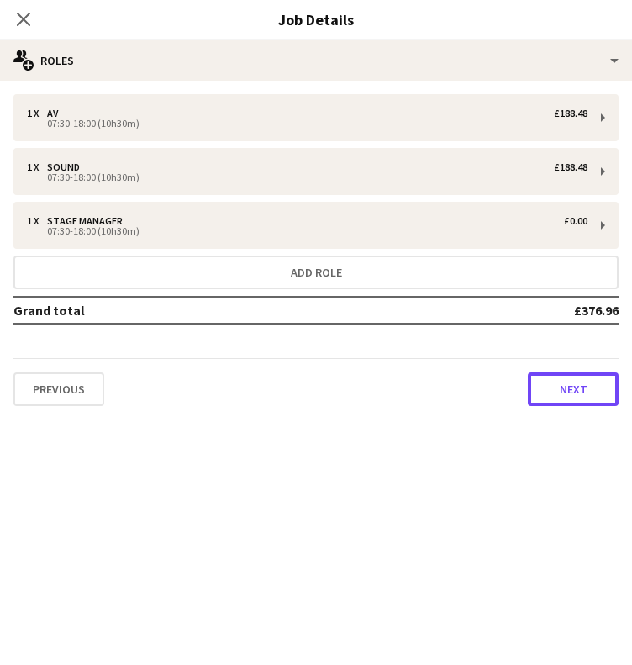
click at [563, 385] on button "Next" at bounding box center [573, 390] width 91 height 34
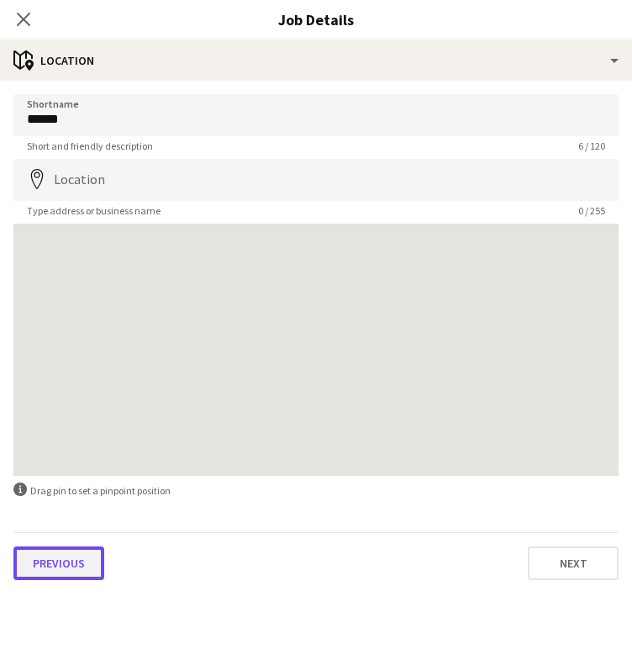
click at [64, 554] on button "Previous" at bounding box center [58, 564] width 91 height 34
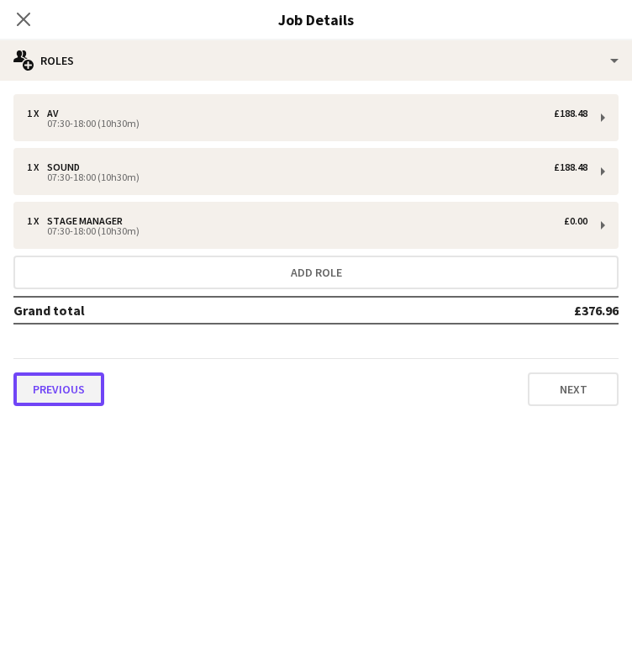
click at [75, 396] on button "Previous" at bounding box center [58, 390] width 91 height 34
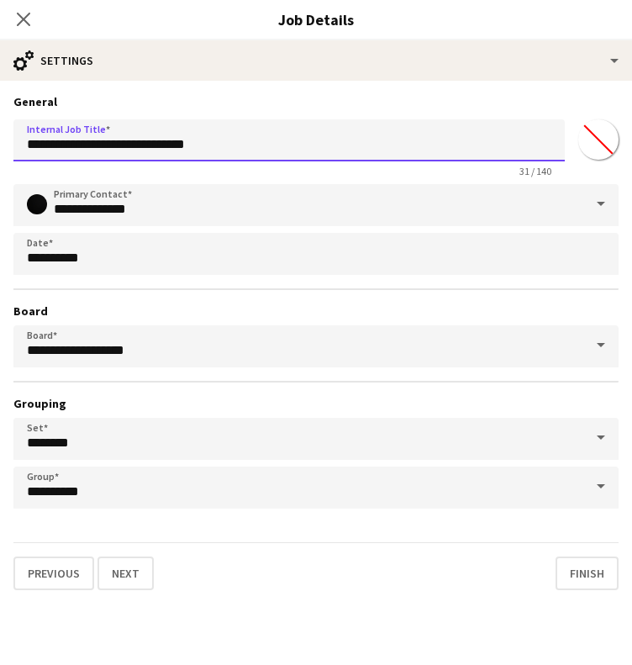
drag, startPoint x: 242, startPoint y: 135, endPoint x: -1, endPoint y: 140, distance: 243.1
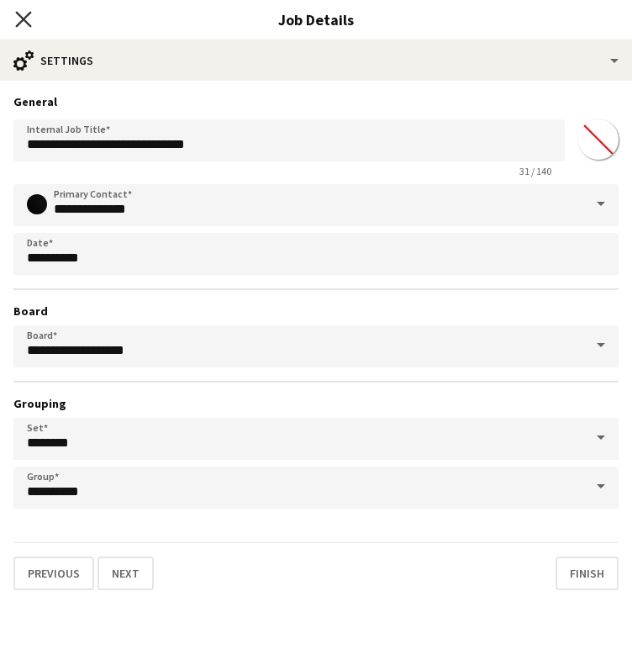
click at [26, 24] on icon "Close pop-in" at bounding box center [23, 19] width 16 height 16
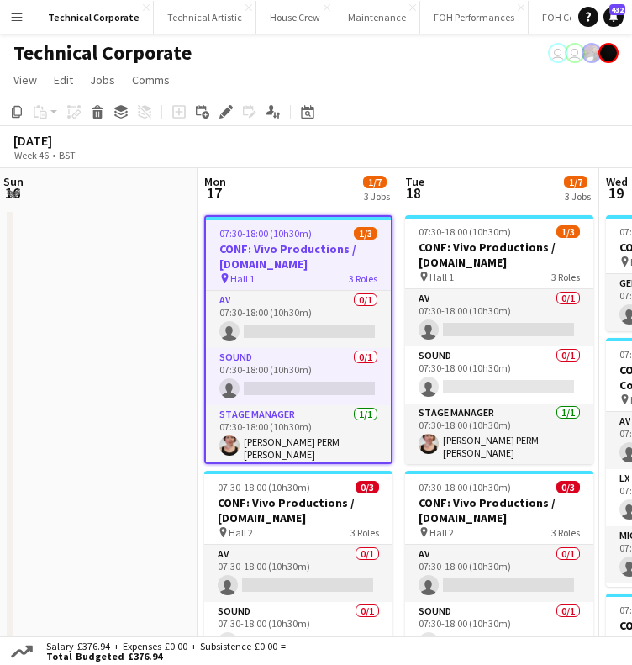
click at [320, 201] on app-board-header-date "Mon 17 1/7 3 Jobs" at bounding box center [298, 188] width 201 height 40
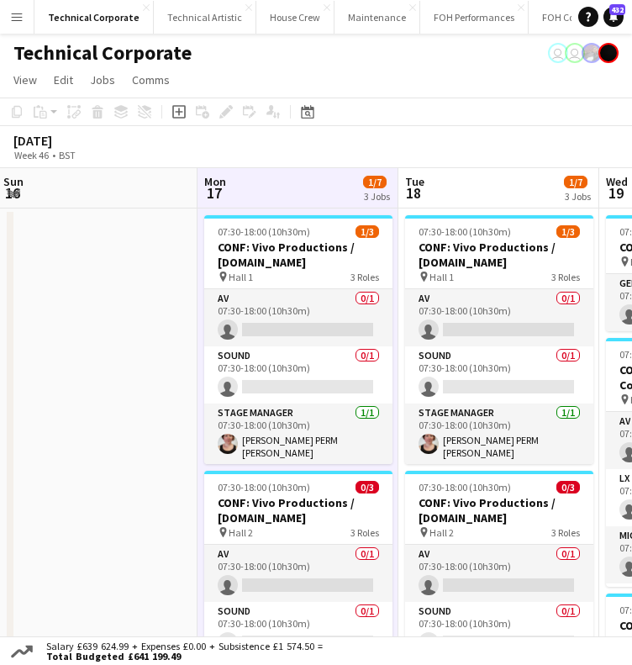
scroll to position [0, 579]
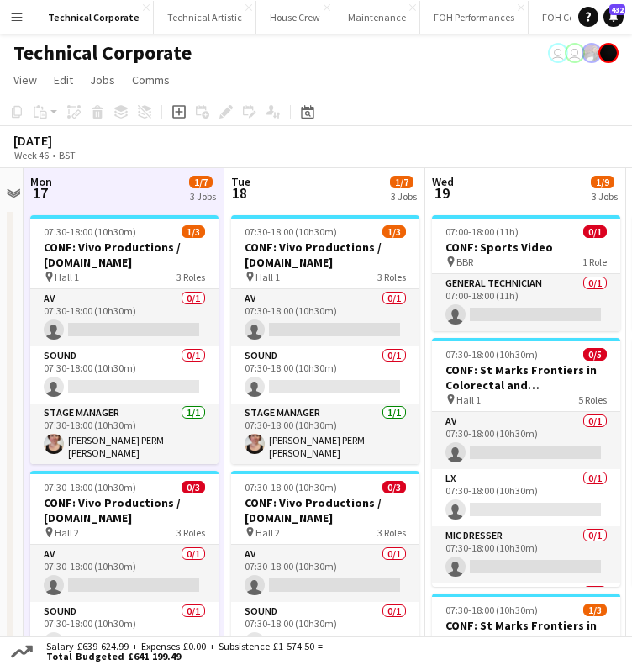
drag, startPoint x: 453, startPoint y: 174, endPoint x: 279, endPoint y: 178, distance: 174.1
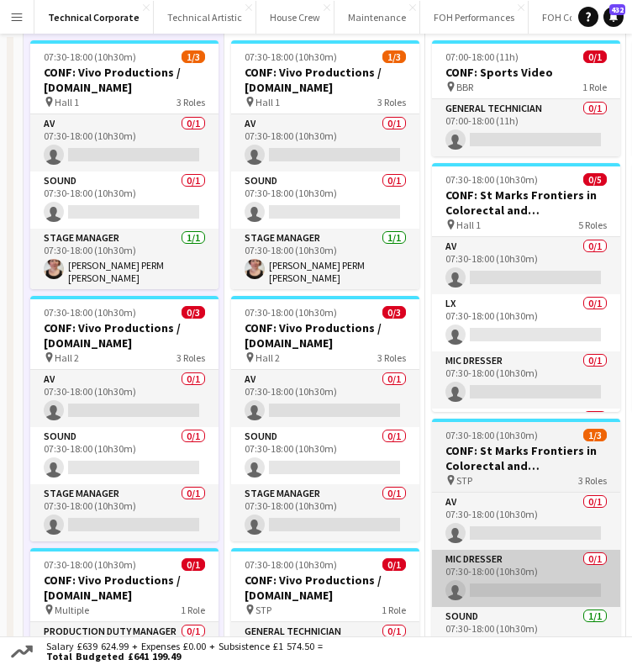
scroll to position [0, 0]
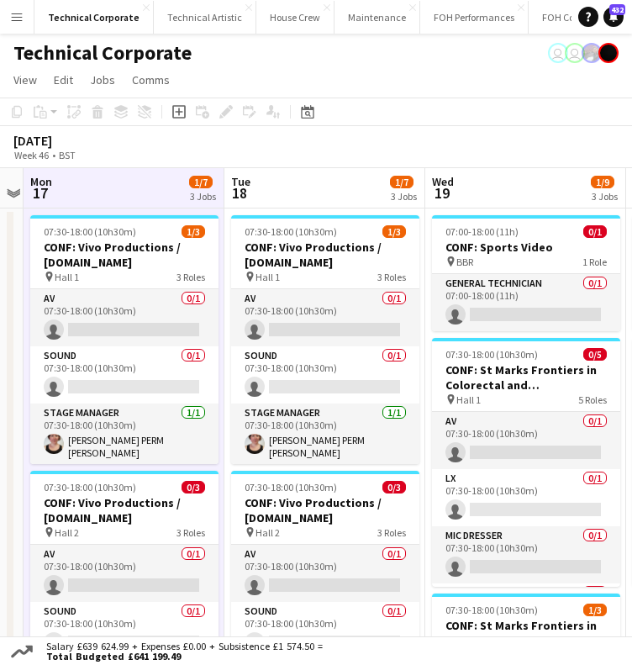
click at [461, 186] on app-board-header-date "Wed 19 1/9 3 Jobs" at bounding box center [526, 188] width 201 height 40
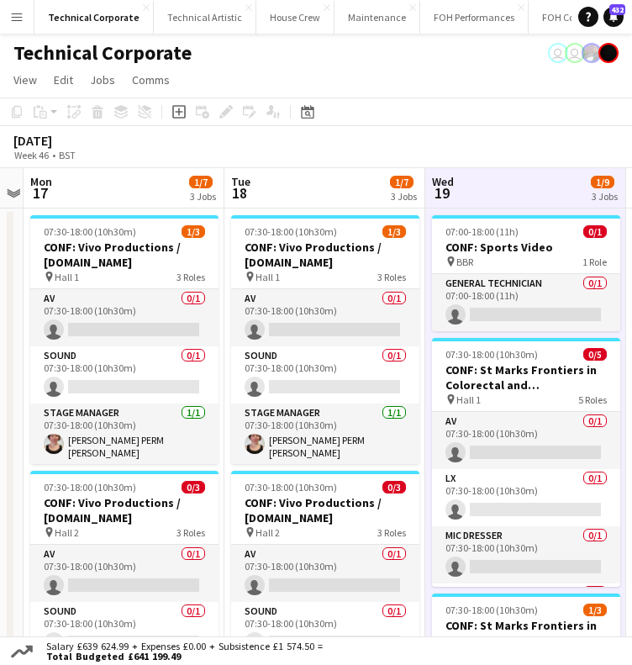
click at [461, 186] on app-board-header-date "Wed 19 1/9 3 Jobs" at bounding box center [526, 188] width 201 height 40
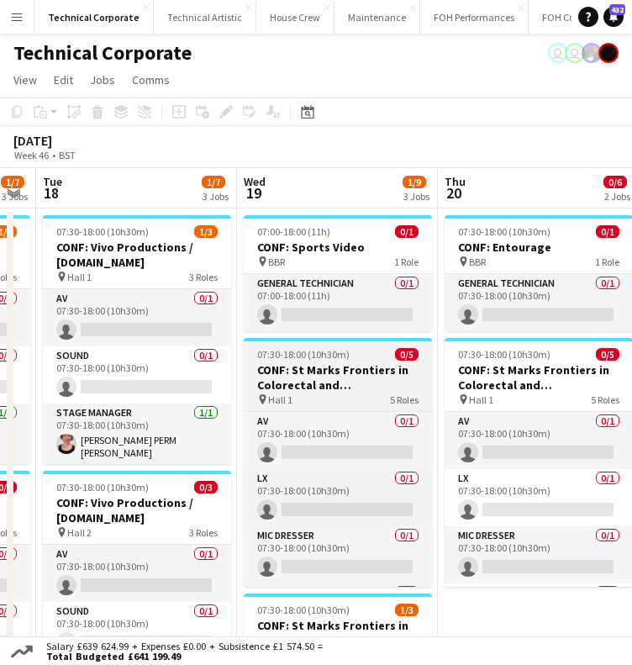
drag, startPoint x: 524, startPoint y: 341, endPoint x: 369, endPoint y: 352, distance: 155.1
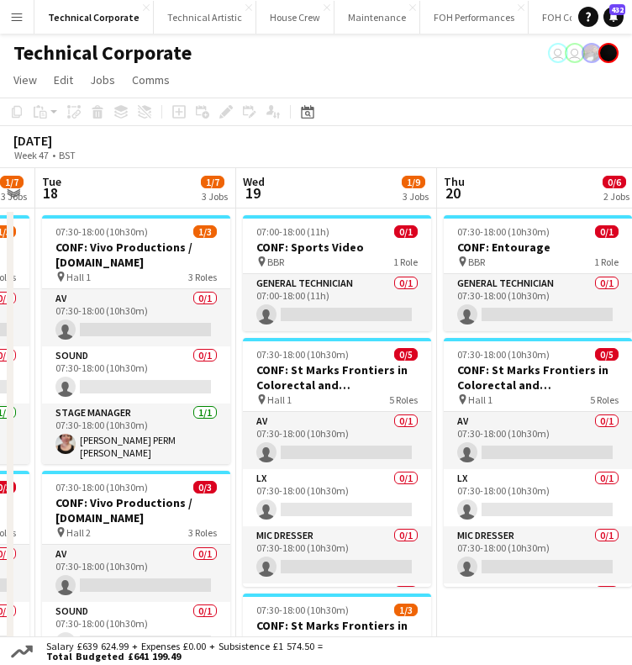
click at [572, 174] on app-board-header-date "Thu 20 0/6 2 Jobs" at bounding box center [537, 188] width 201 height 40
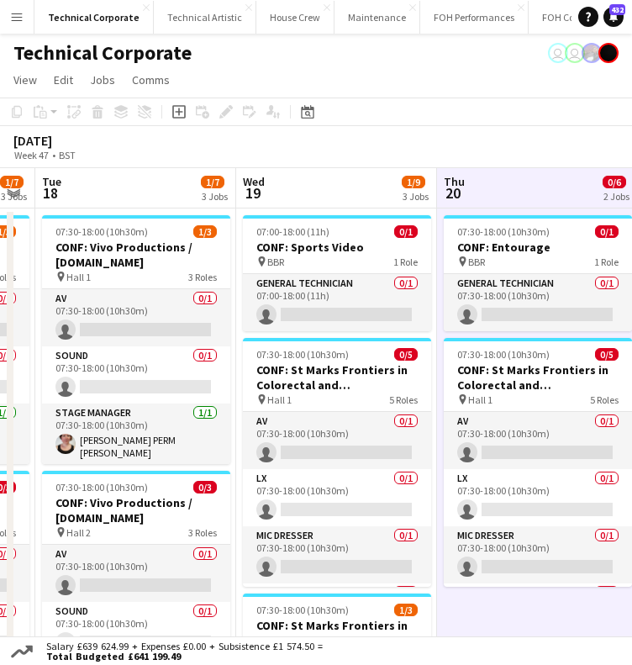
click at [604, 154] on div "[DATE] Week 47 • BST" at bounding box center [316, 147] width 632 height 42
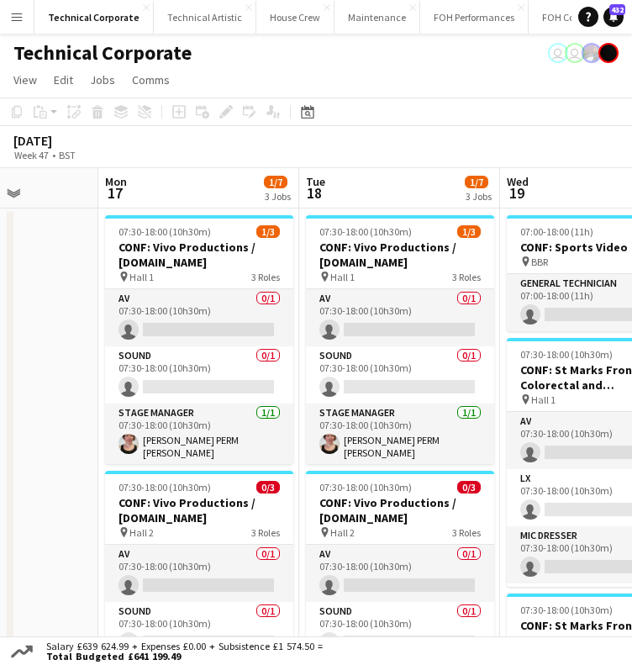
drag, startPoint x: 485, startPoint y: 410, endPoint x: 420, endPoint y: 401, distance: 65.4
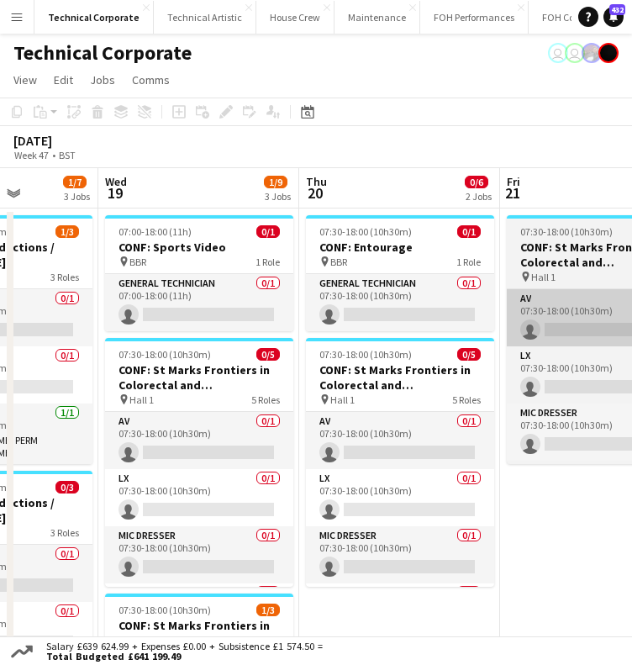
scroll to position [0, 505]
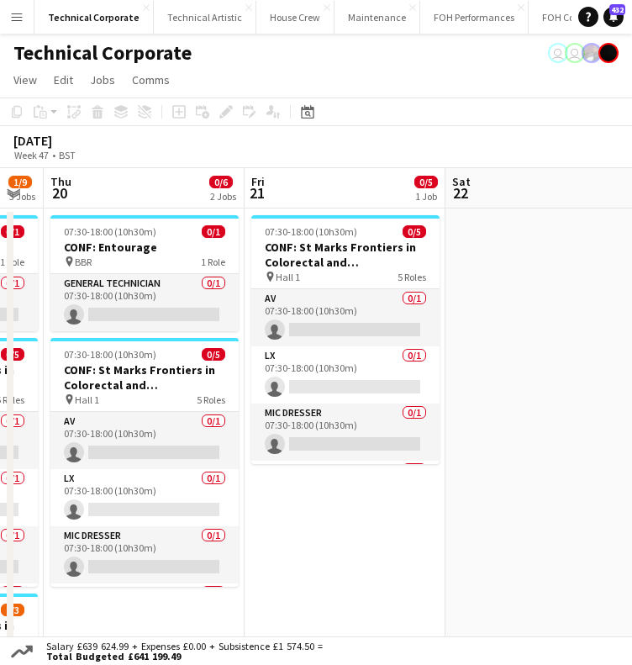
drag, startPoint x: 454, startPoint y: 295, endPoint x: 194, endPoint y: 311, distance: 260.3
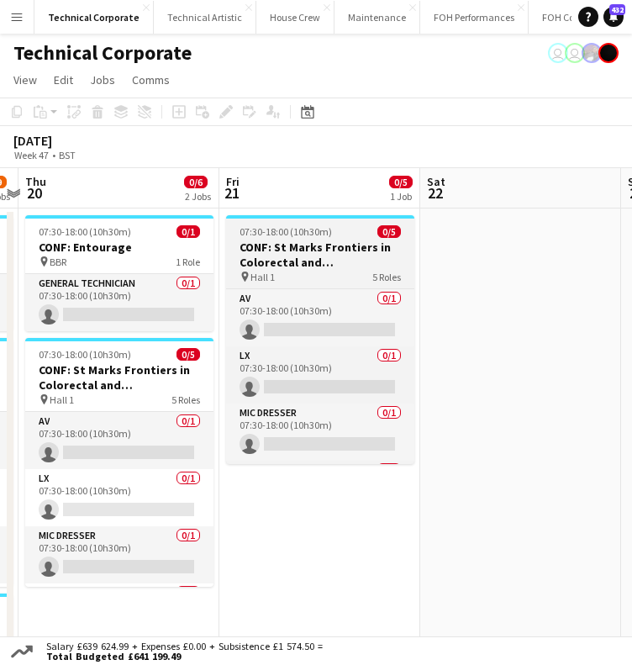
scroll to position [0, 0]
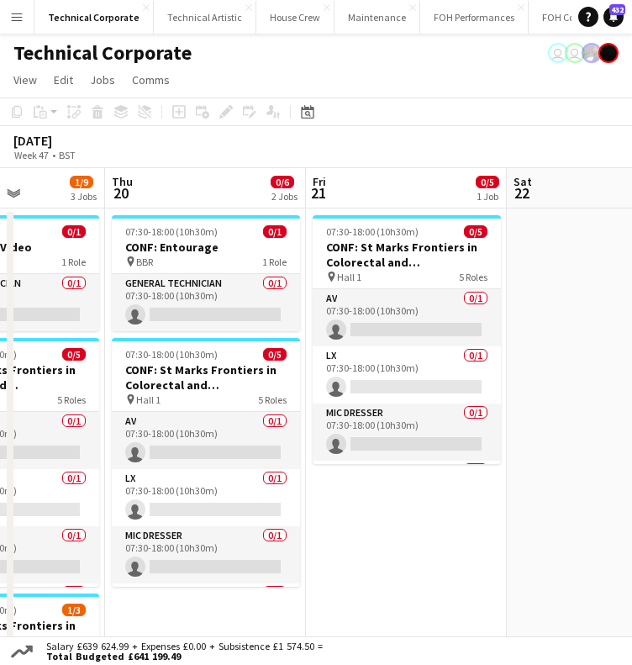
drag, startPoint x: 437, startPoint y: 325, endPoint x: 194, endPoint y: 322, distance: 243.1
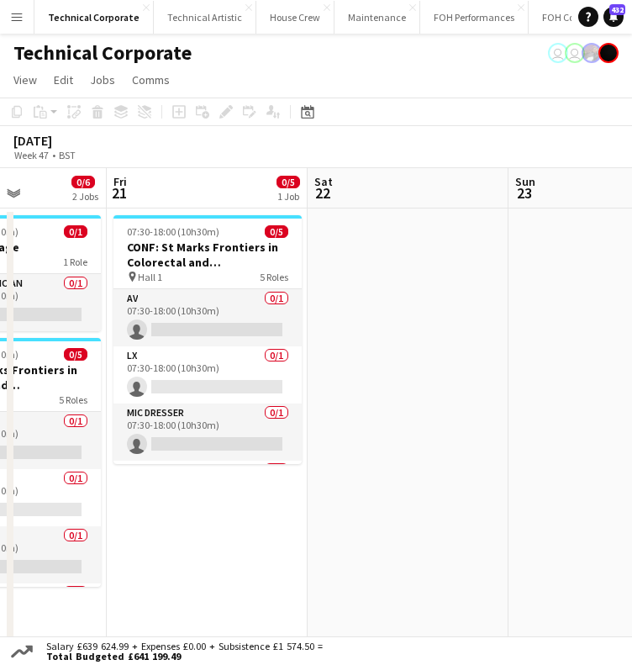
drag, startPoint x: 330, startPoint y: 325, endPoint x: 172, endPoint y: 336, distance: 158.4
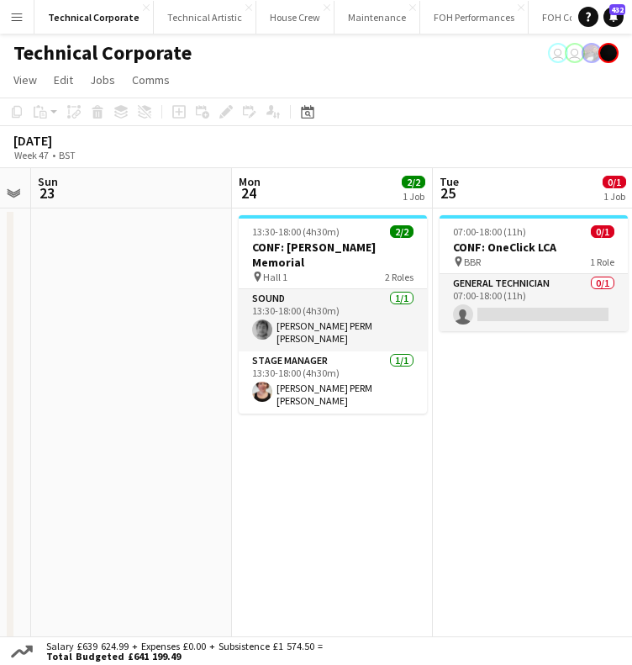
drag, startPoint x: 411, startPoint y: 325, endPoint x: 343, endPoint y: 346, distance: 71.0
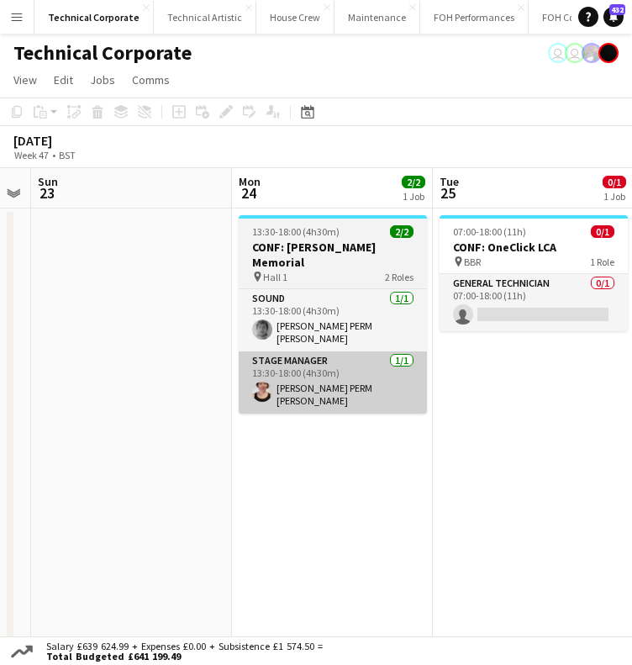
scroll to position [0, 569]
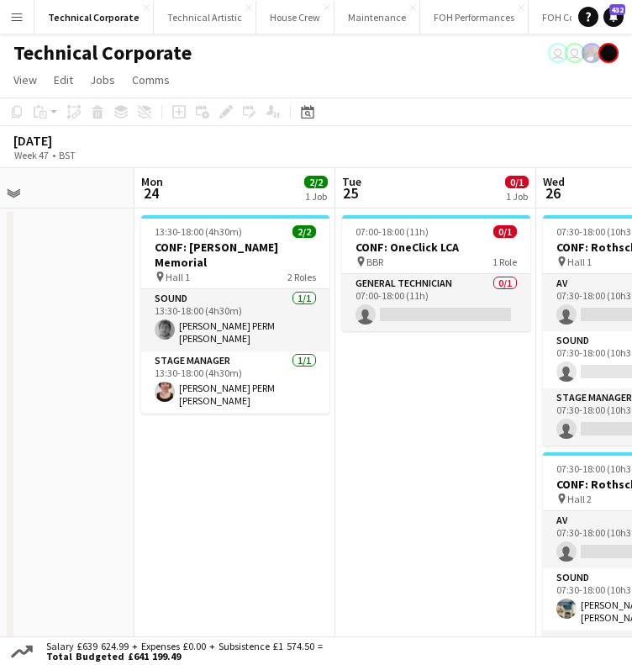
drag, startPoint x: 531, startPoint y: 430, endPoint x: 428, endPoint y: 424, distance: 103.6
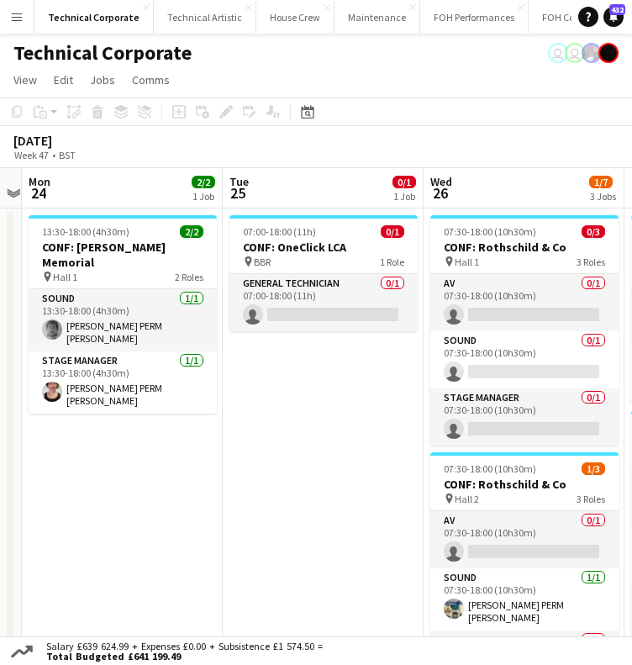
drag, startPoint x: 417, startPoint y: 420, endPoint x: 351, endPoint y: 432, distance: 67.6
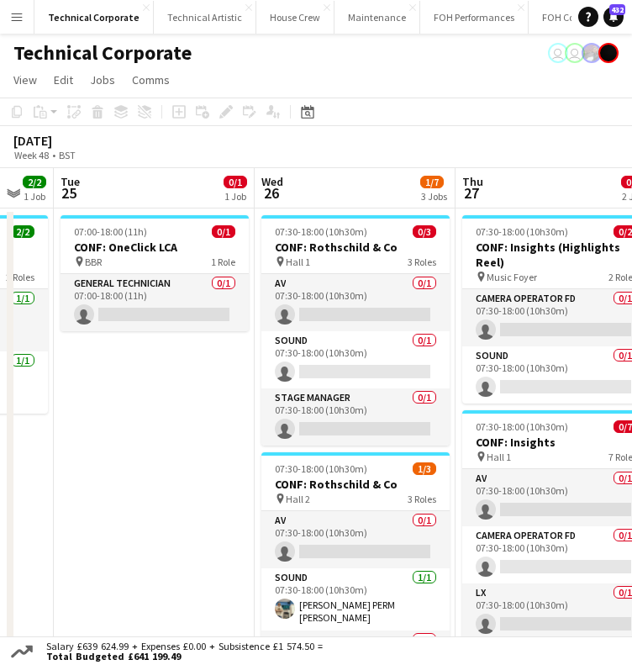
scroll to position [0, 561]
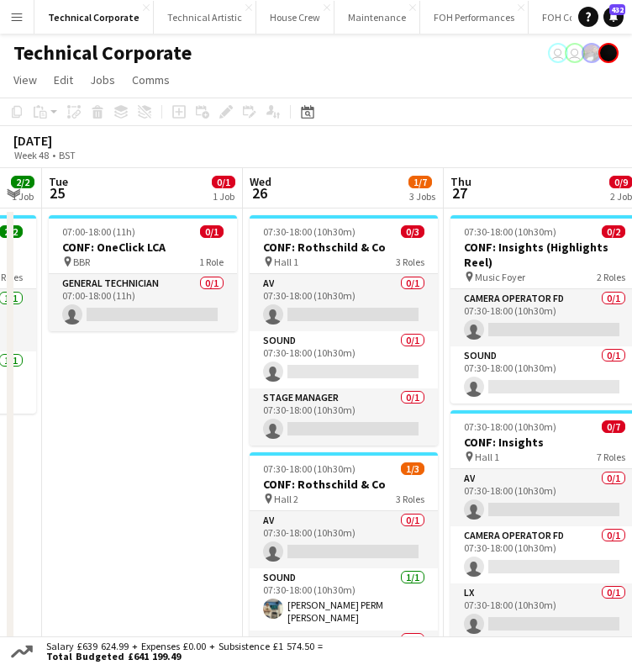
drag, startPoint x: 299, startPoint y: 372, endPoint x: 279, endPoint y: 374, distance: 20.3
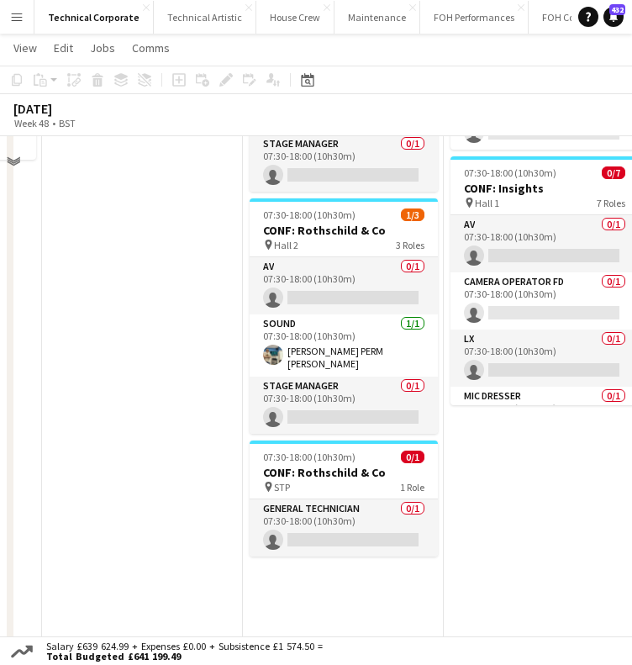
scroll to position [0, 0]
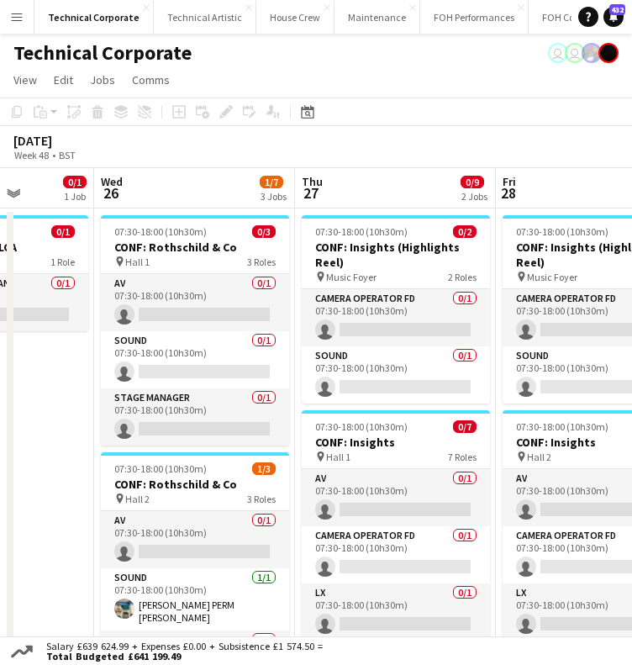
drag, startPoint x: 312, startPoint y: 426, endPoint x: 272, endPoint y: 426, distance: 40.4
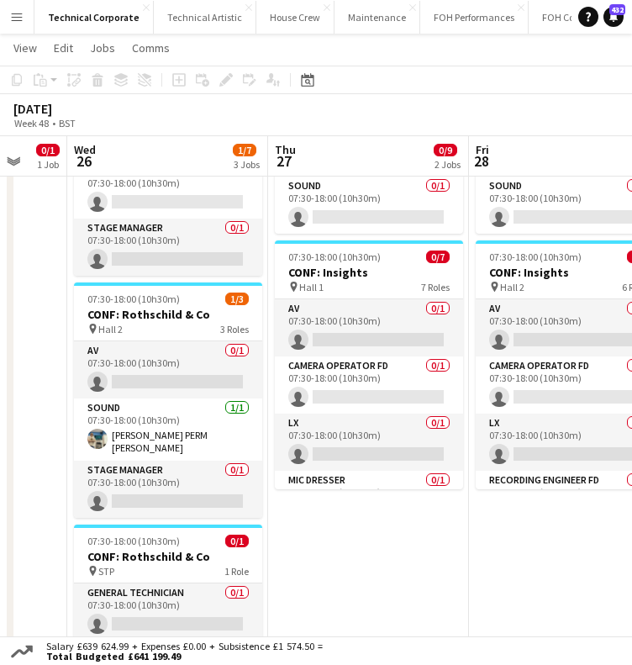
scroll to position [0, 489]
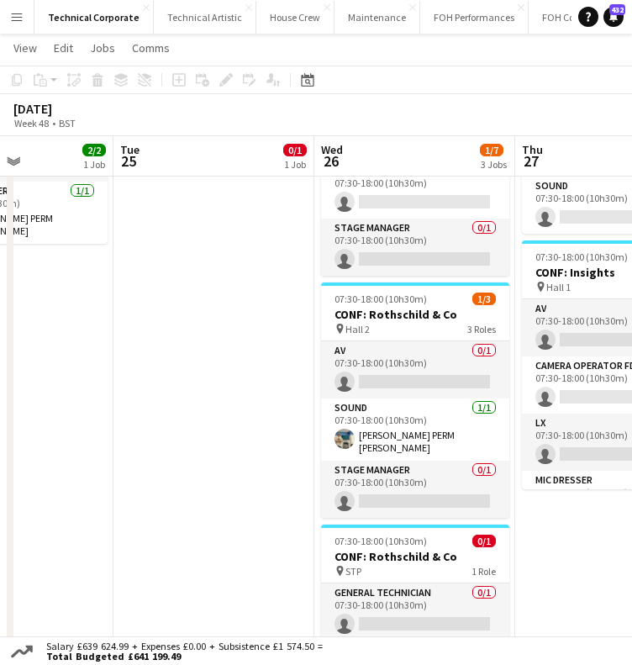
drag, startPoint x: 410, startPoint y: 357, endPoint x: 341, endPoint y: 366, distance: 69.5
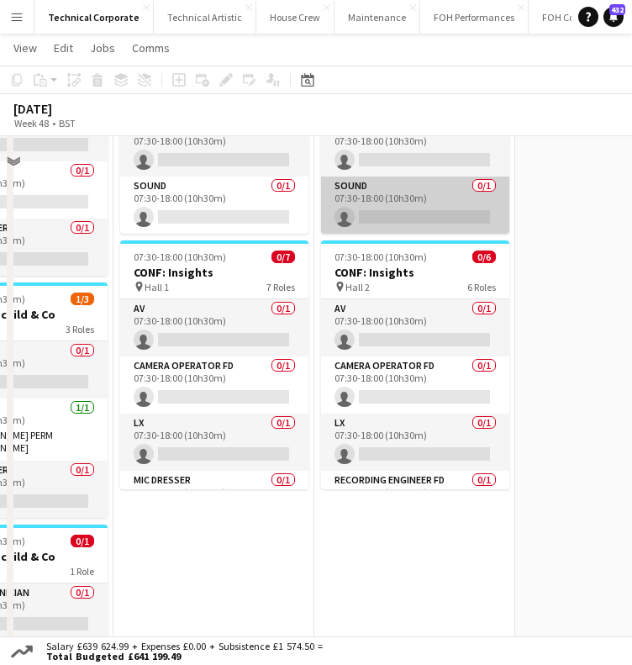
scroll to position [0, 0]
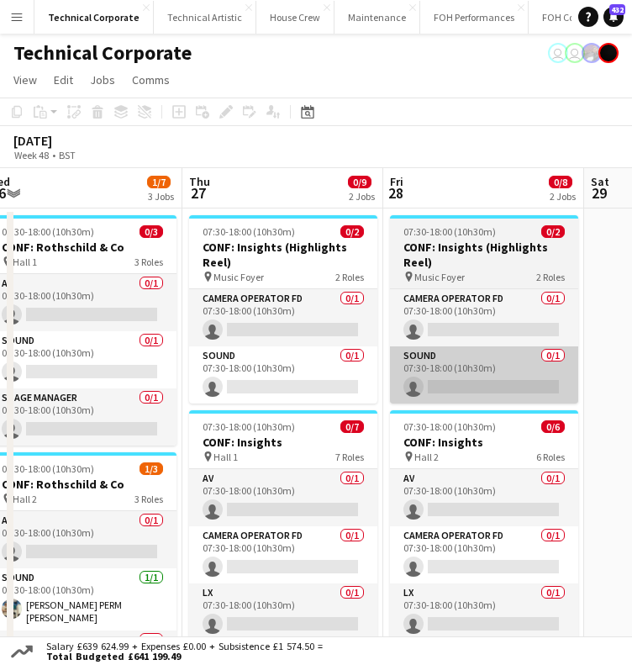
drag, startPoint x: 341, startPoint y: 361, endPoint x: 432, endPoint y: 364, distance: 90.9
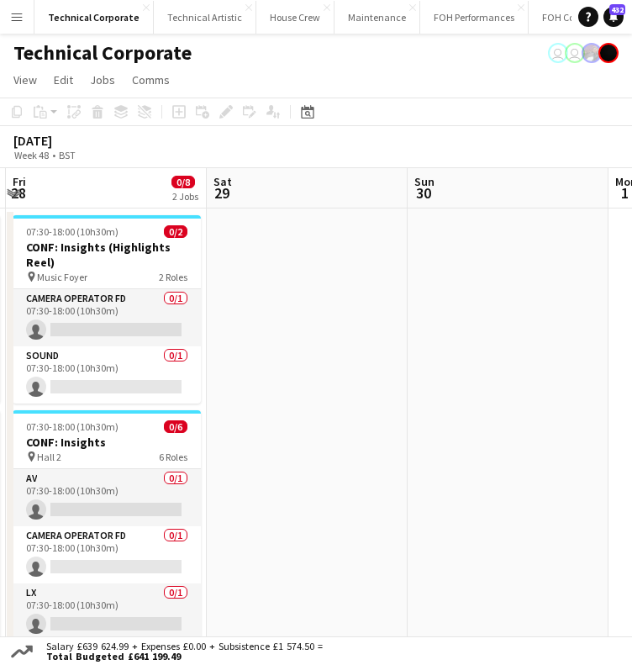
drag, startPoint x: 489, startPoint y: 299, endPoint x: 115, endPoint y: 319, distance: 374.8
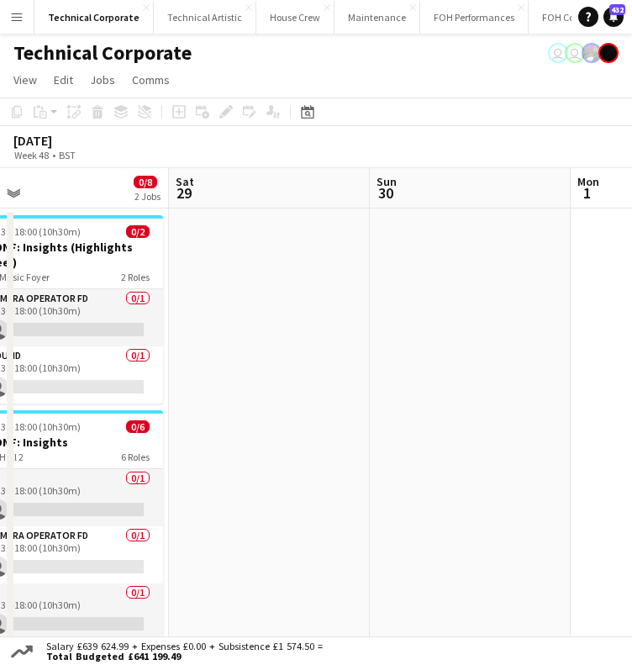
drag, startPoint x: 57, startPoint y: 333, endPoint x: 806, endPoint y: 319, distance: 749.4
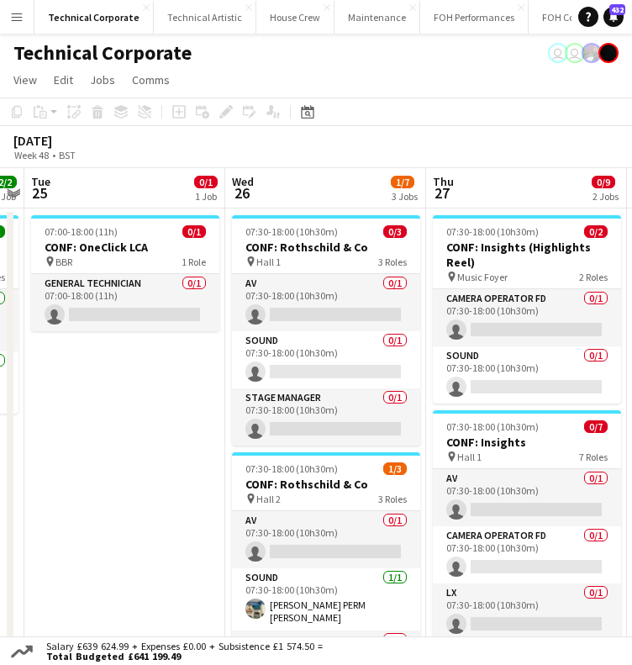
drag, startPoint x: 566, startPoint y: 347, endPoint x: 611, endPoint y: 375, distance: 52.5
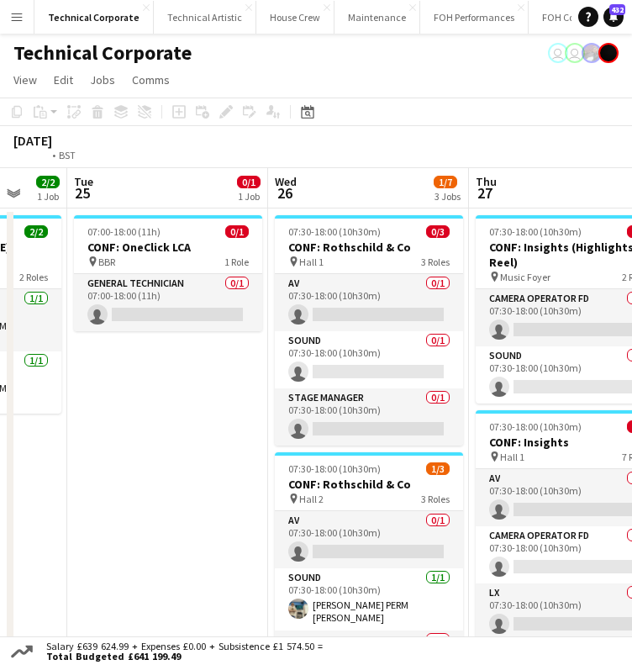
drag, startPoint x: 393, startPoint y: 380, endPoint x: 747, endPoint y: 405, distance: 354.9
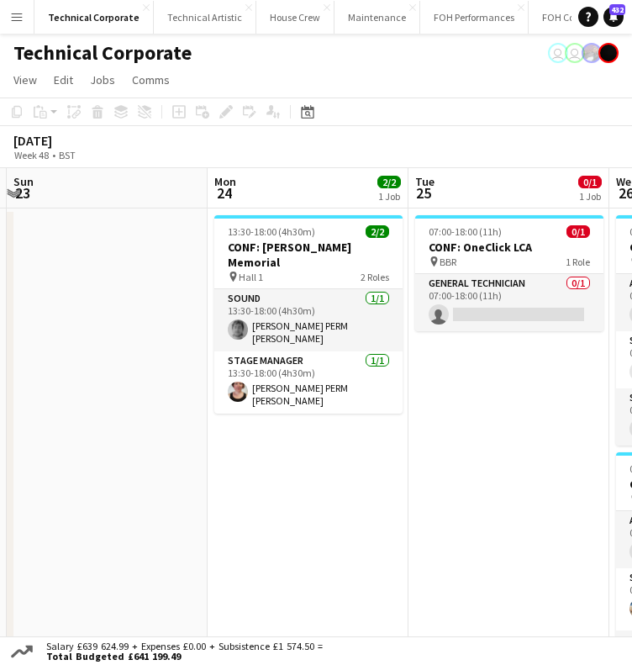
drag, startPoint x: 266, startPoint y: 383, endPoint x: 584, endPoint y: 394, distance: 318.9
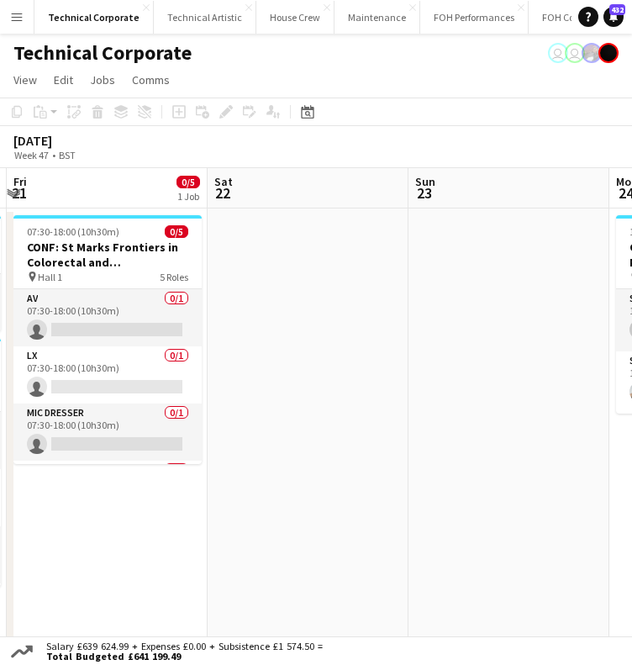
drag, startPoint x: 579, startPoint y: 417, endPoint x: 647, endPoint y: 420, distance: 67.3
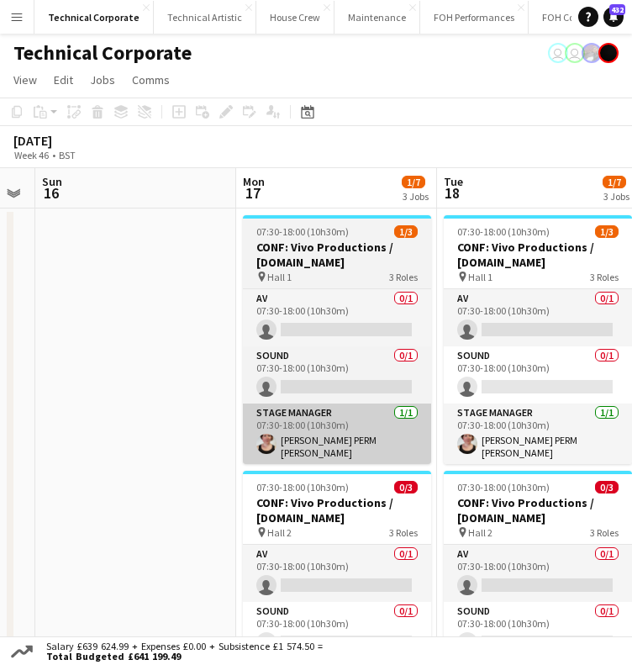
drag, startPoint x: 758, startPoint y: 472, endPoint x: 268, endPoint y: 450, distance: 489.9
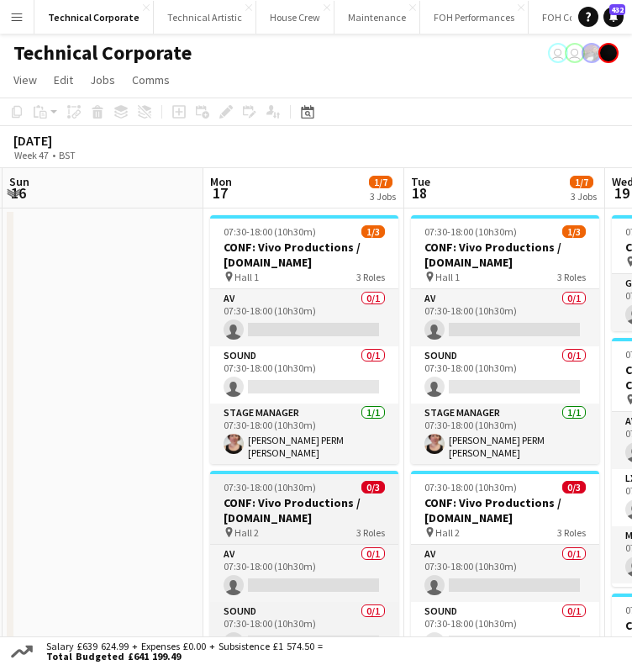
drag, startPoint x: 434, startPoint y: 457, endPoint x: 568, endPoint y: 488, distance: 137.9
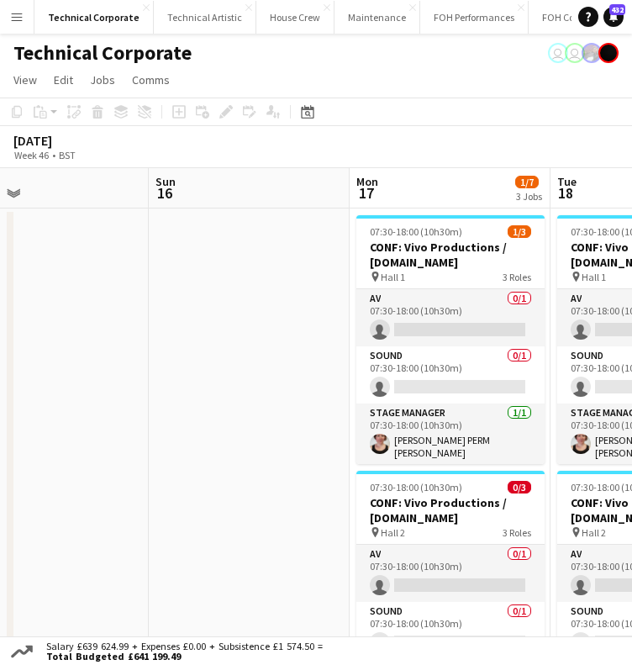
drag, startPoint x: 288, startPoint y: 464, endPoint x: 554, endPoint y: 477, distance: 266.0
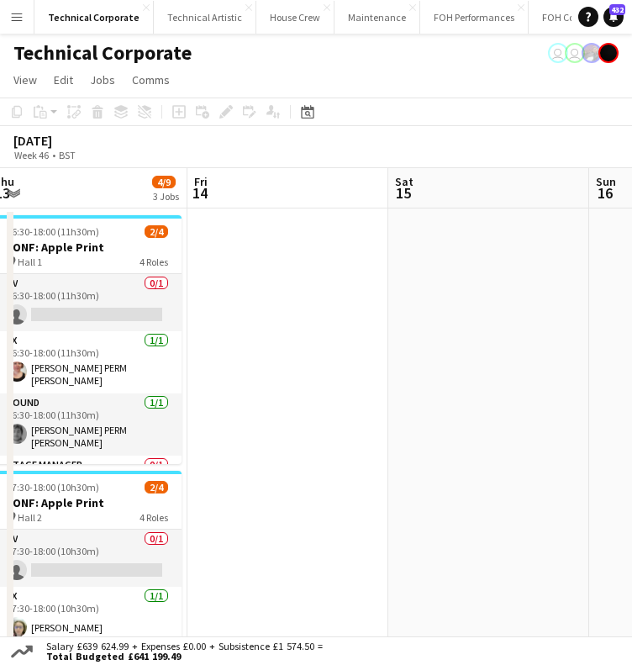
drag, startPoint x: 349, startPoint y: 460, endPoint x: 510, endPoint y: 484, distance: 162.3
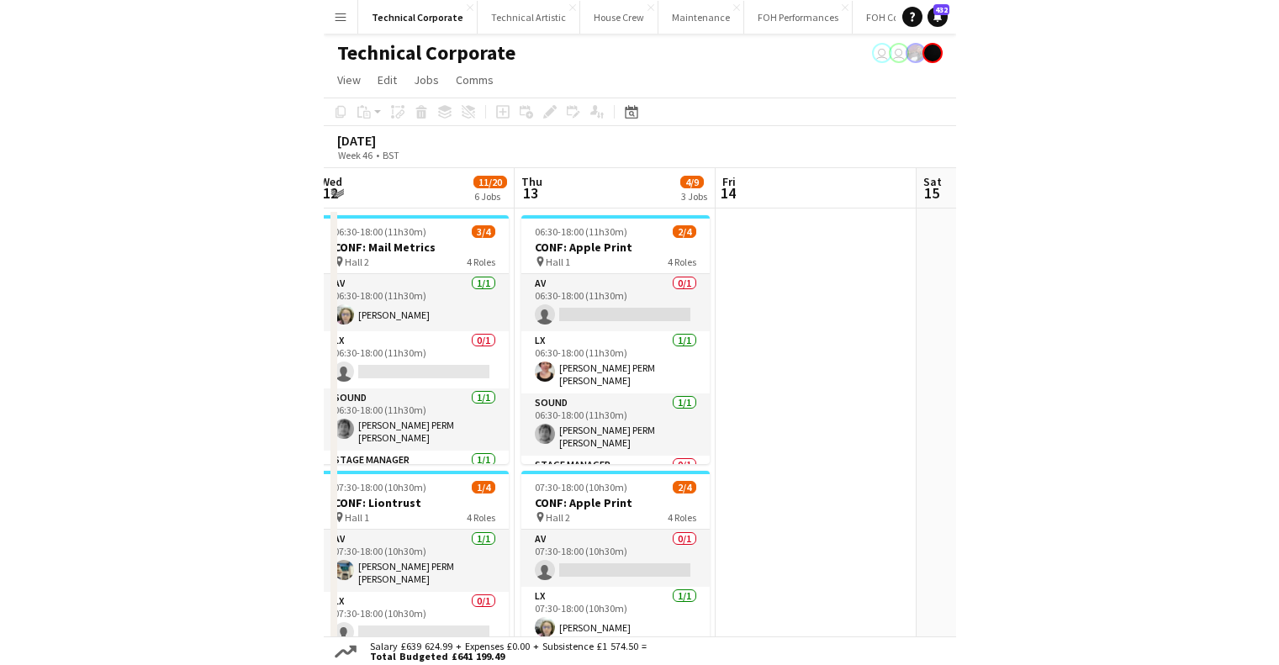
scroll to position [0, 450]
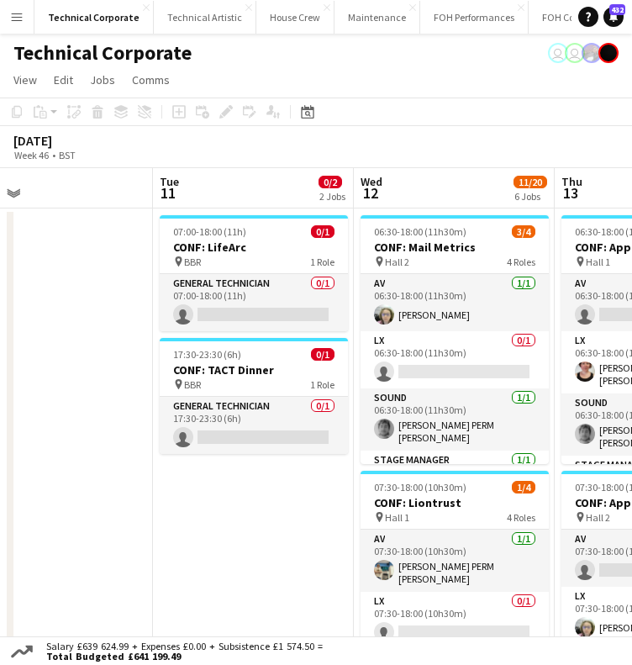
drag, startPoint x: 276, startPoint y: 486, endPoint x: 633, endPoint y: 499, distance: 357.6
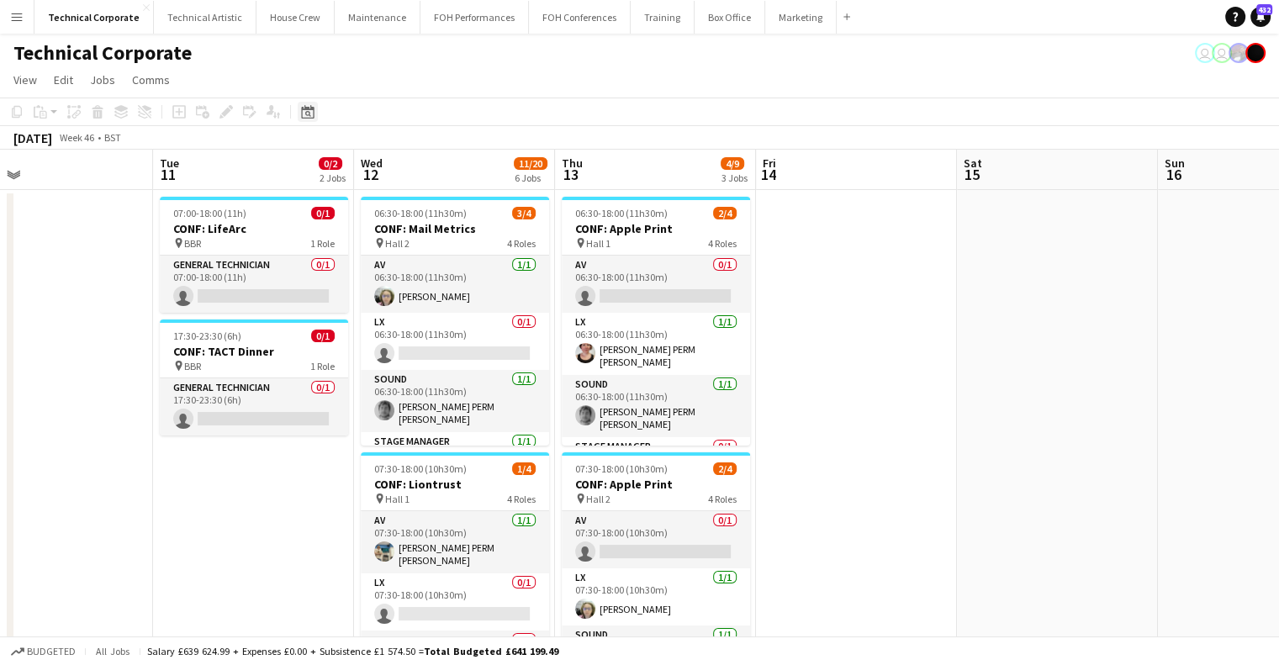
click at [296, 113] on div "Date picker [DATE] [DATE] [DATE] M [DATE] T [DATE] W [DATE] T [DATE] F [DATE] S…" at bounding box center [302, 112] width 38 height 20
click at [301, 114] on icon "Date picker" at bounding box center [307, 111] width 13 height 13
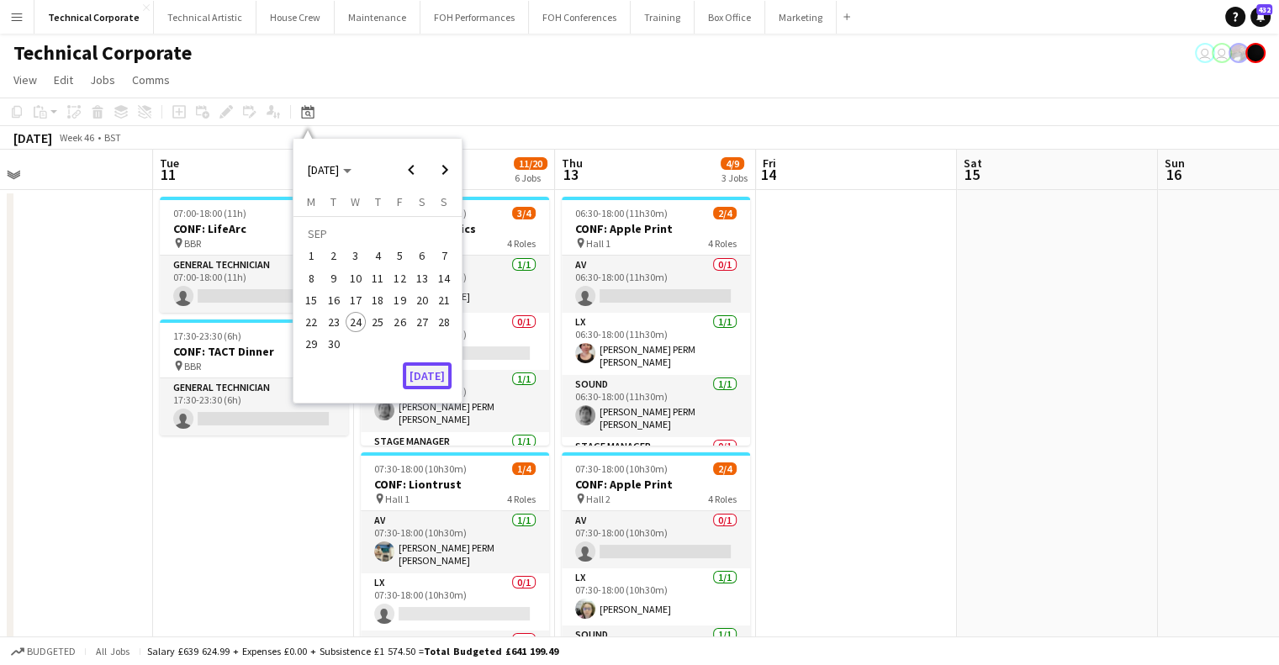
click at [424, 370] on button "[DATE]" at bounding box center [427, 375] width 49 height 27
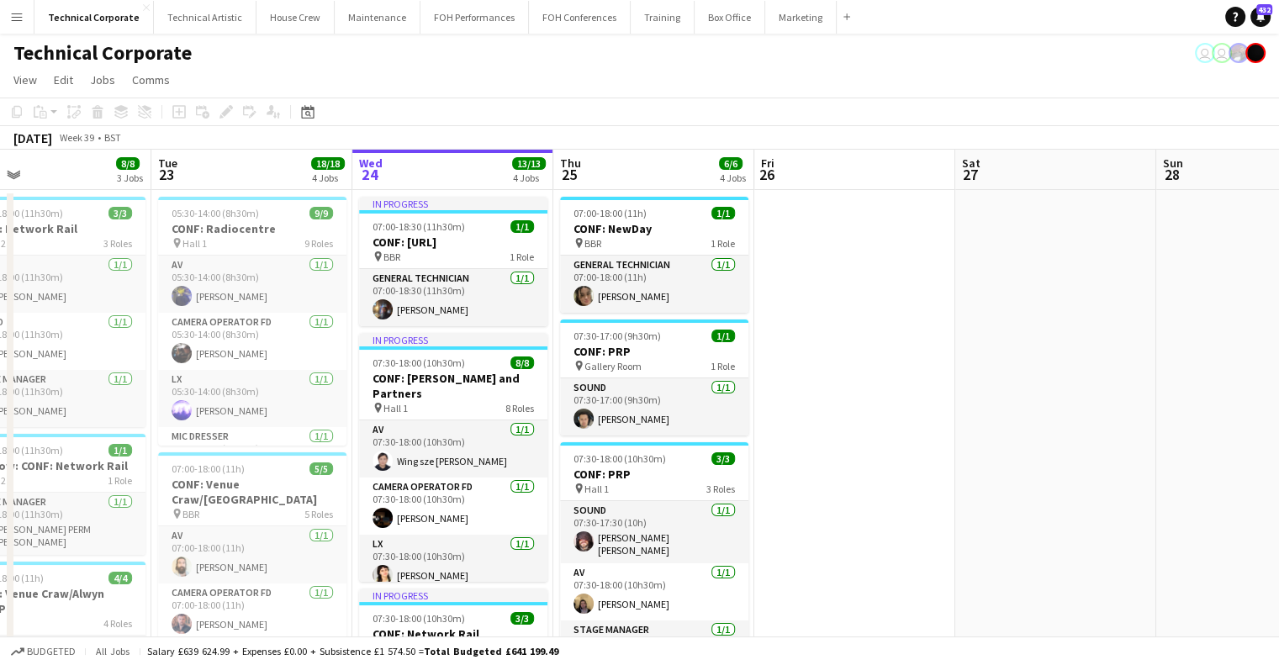
drag, startPoint x: 928, startPoint y: 498, endPoint x: 447, endPoint y: 544, distance: 482.4
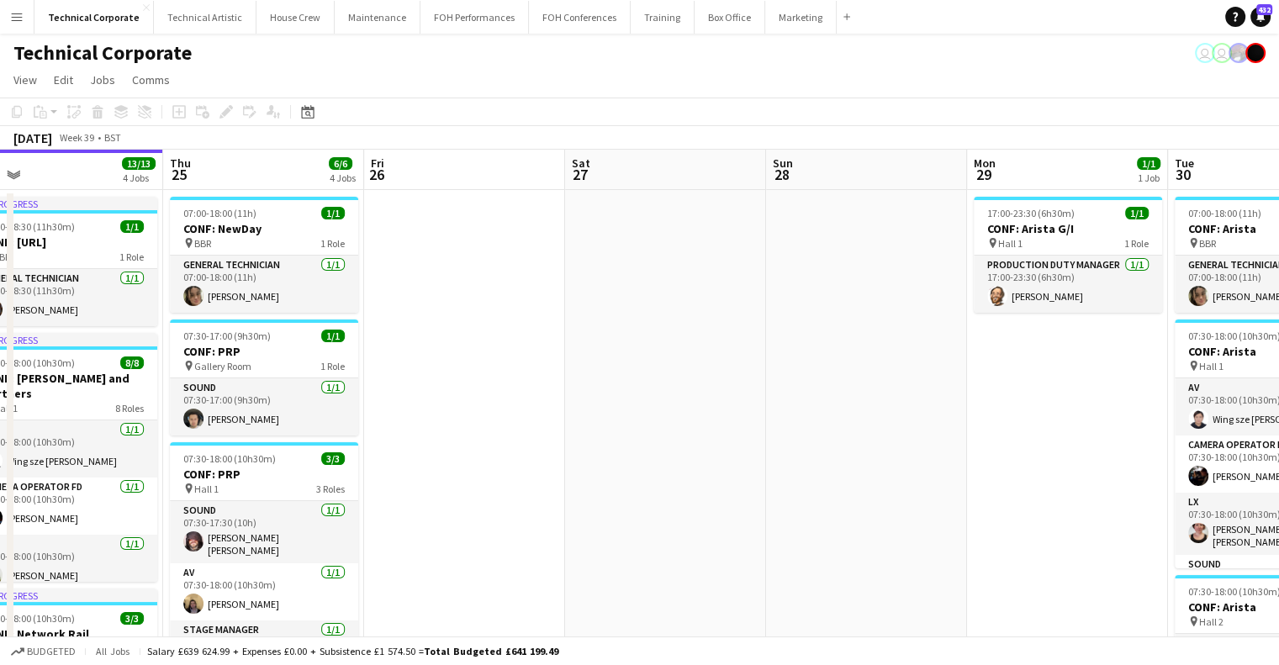
drag, startPoint x: 685, startPoint y: 497, endPoint x: 738, endPoint y: 480, distance: 56.4
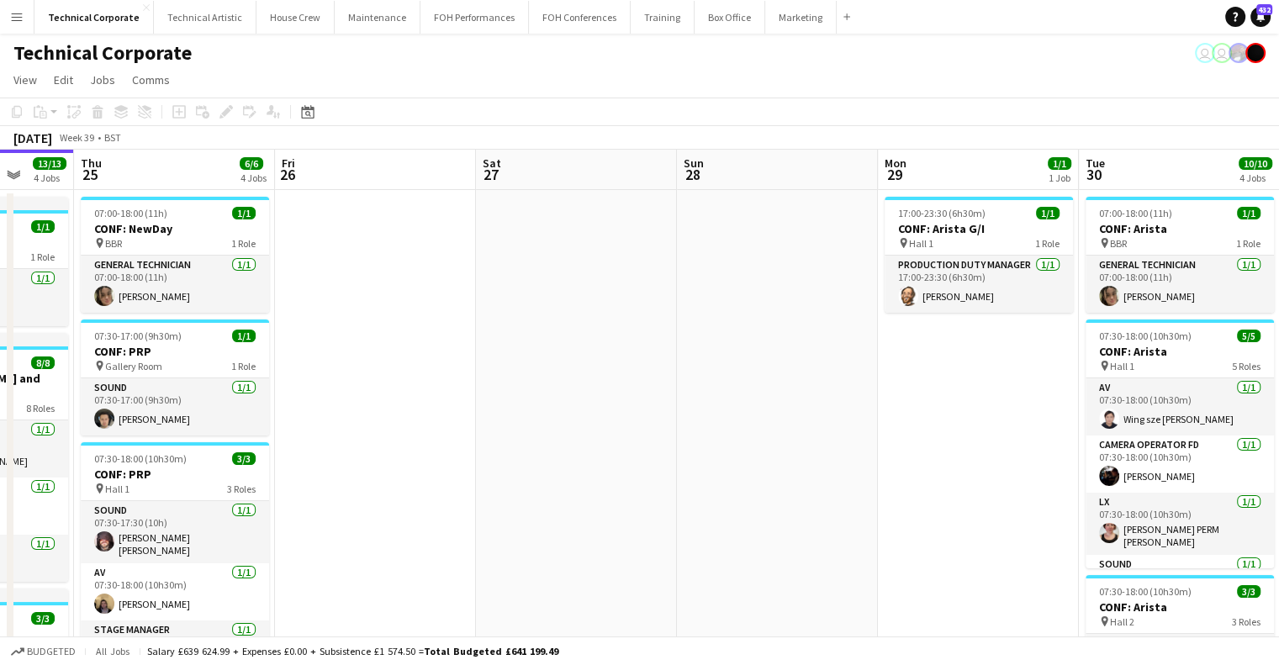
drag, startPoint x: 451, startPoint y: 487, endPoint x: 350, endPoint y: 460, distance: 104.4
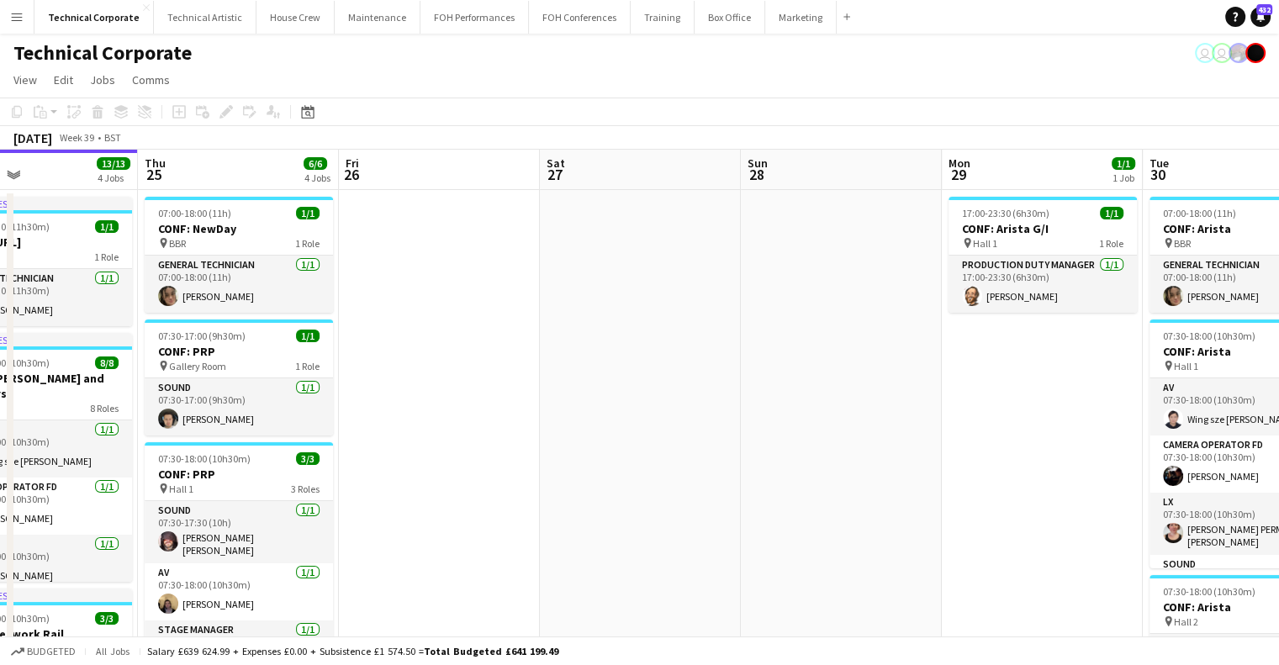
scroll to position [0, 478]
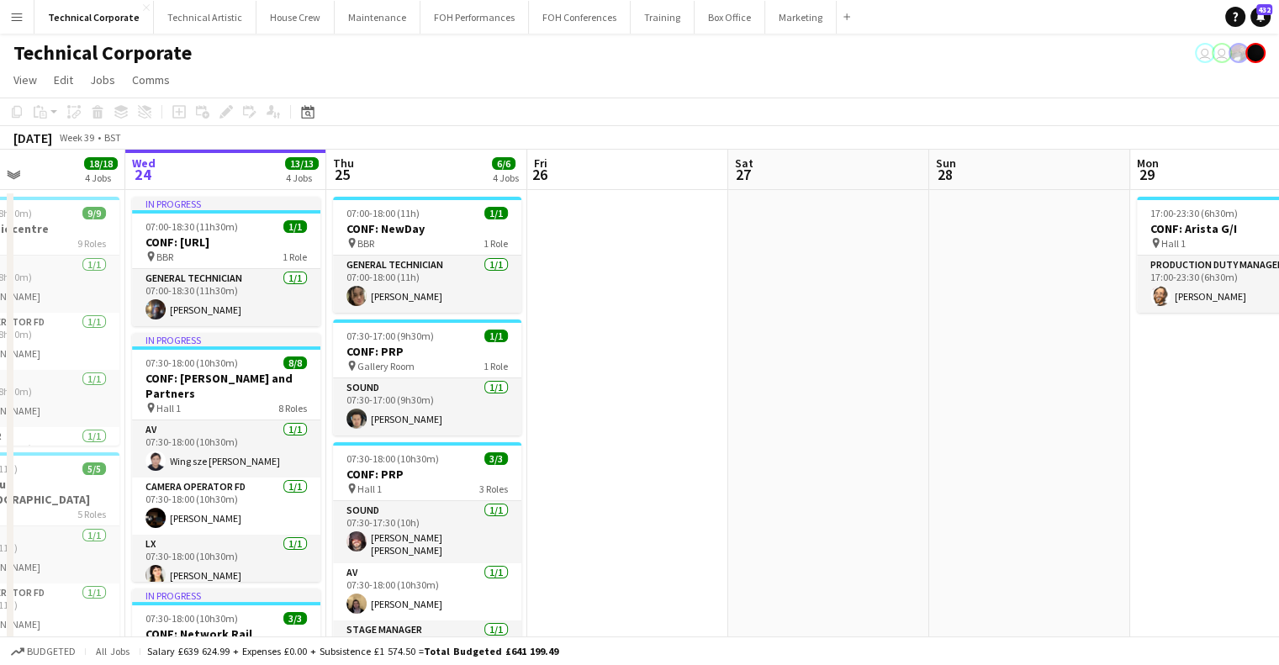
drag, startPoint x: 350, startPoint y: 460, endPoint x: 697, endPoint y: 453, distance: 347.4
